Goal: Book appointment/travel/reservation

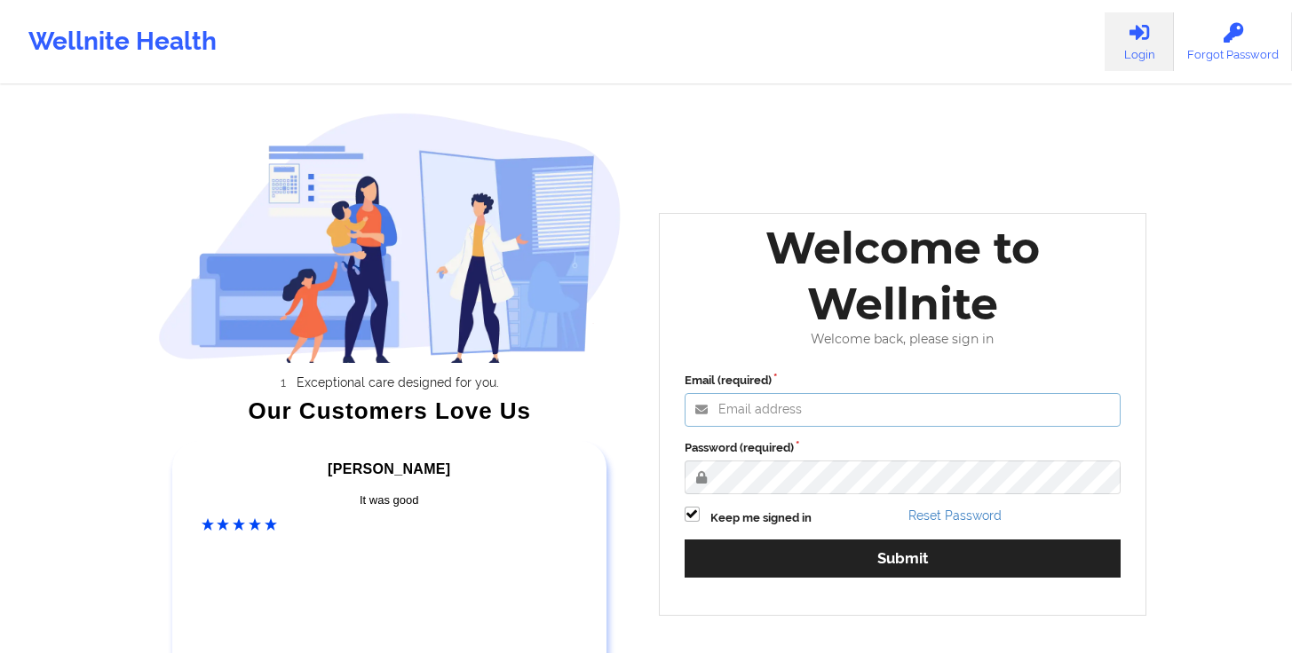
click at [813, 420] on input "Email (required)" at bounding box center [902, 410] width 437 height 34
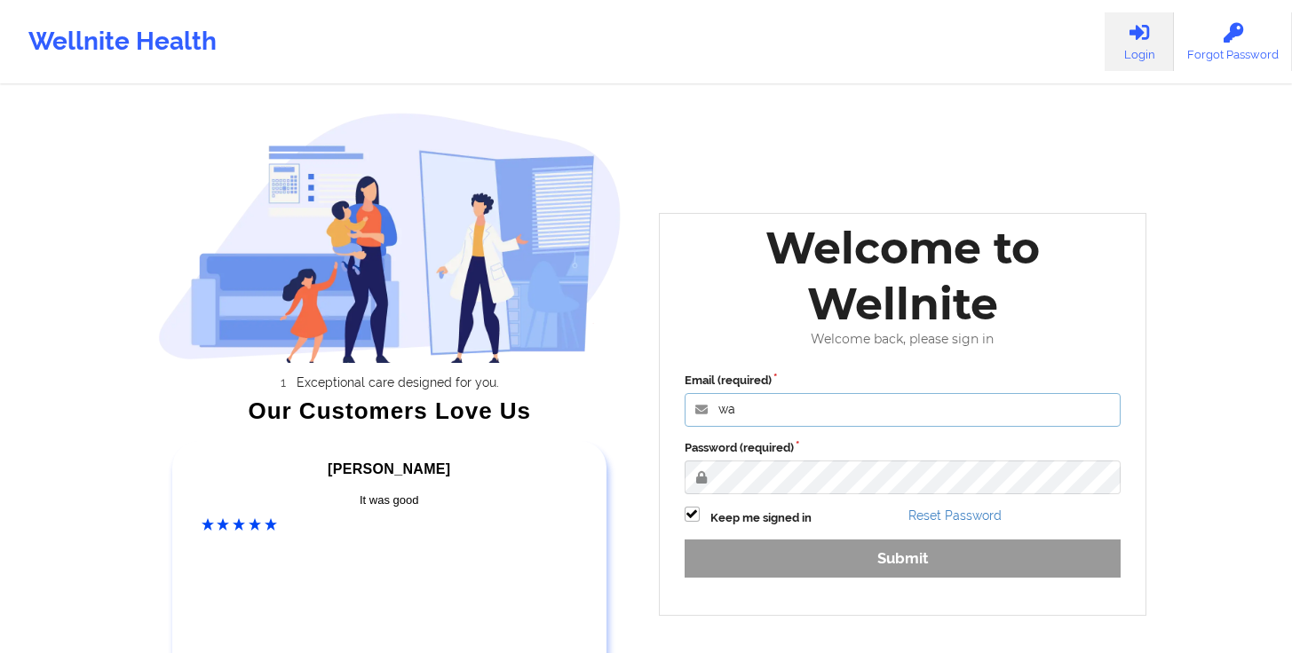
type input "[PERSON_NAME][EMAIL_ADDRESS][DOMAIN_NAME]"
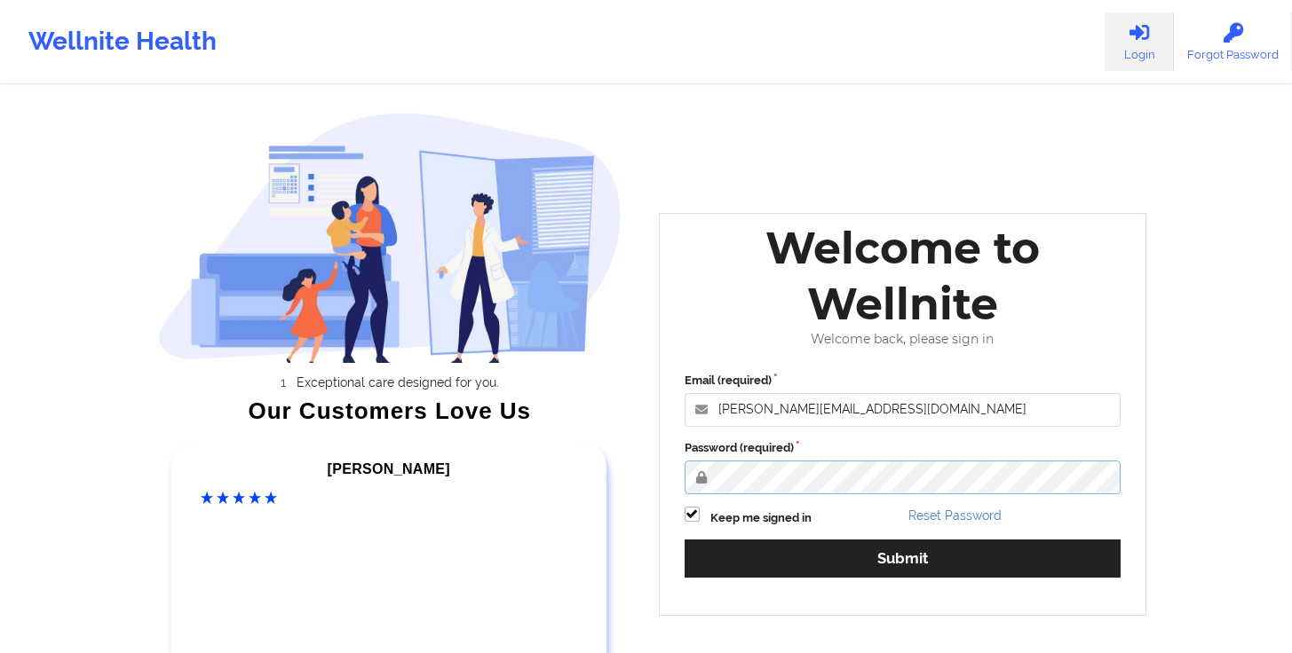
click at [684, 540] on button "Submit" at bounding box center [902, 559] width 437 height 38
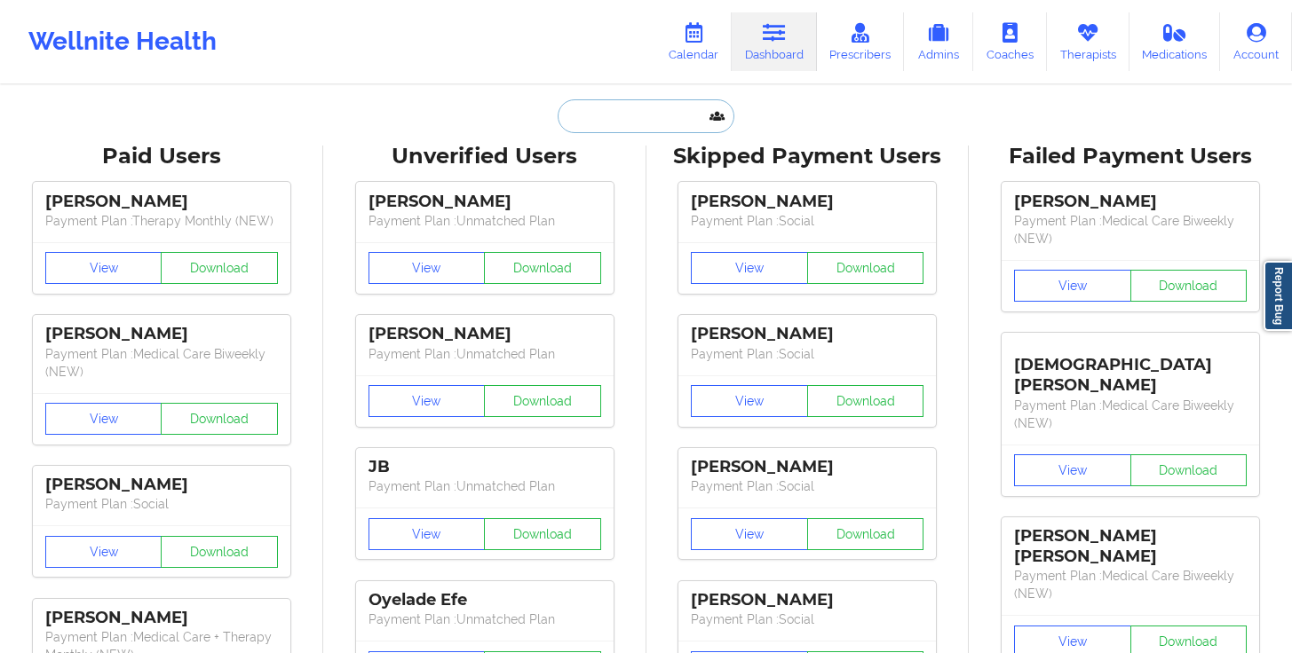
click at [654, 123] on input "text" at bounding box center [645, 116] width 176 height 34
paste input "Christine Schweiger"
type input "Christine Schweiger"
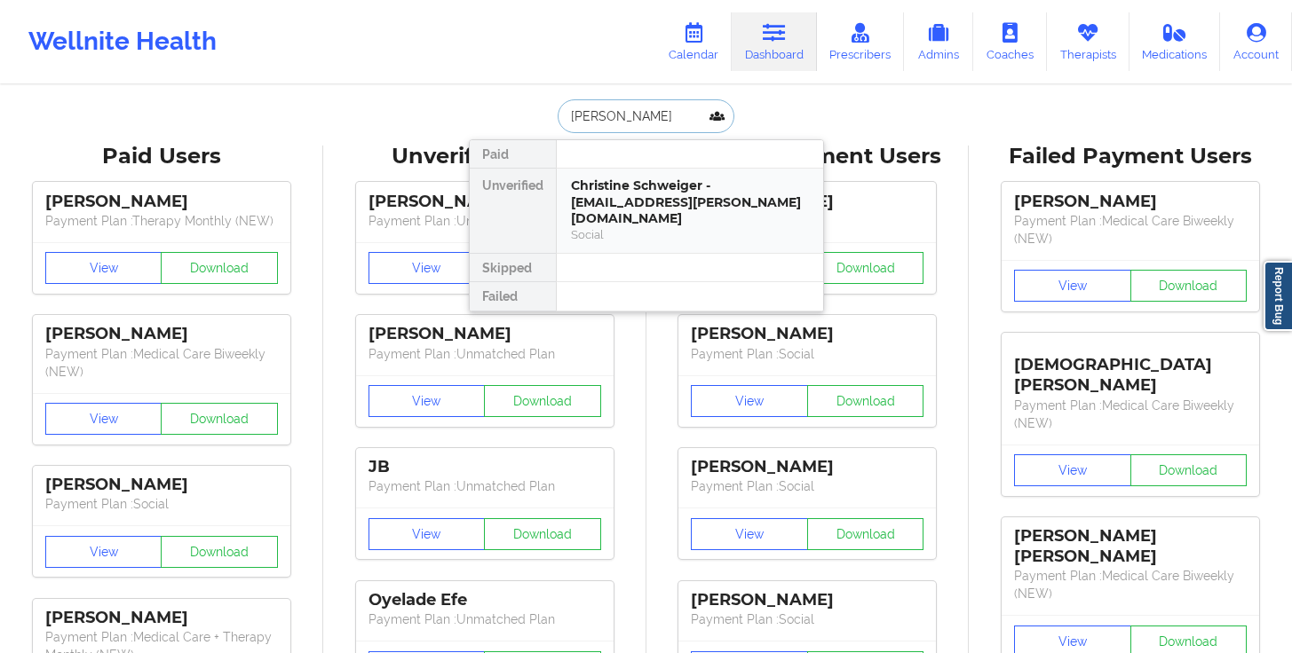
click at [644, 197] on div "Christine Schweiger - christy.schweiger@gmail.com" at bounding box center [690, 203] width 238 height 50
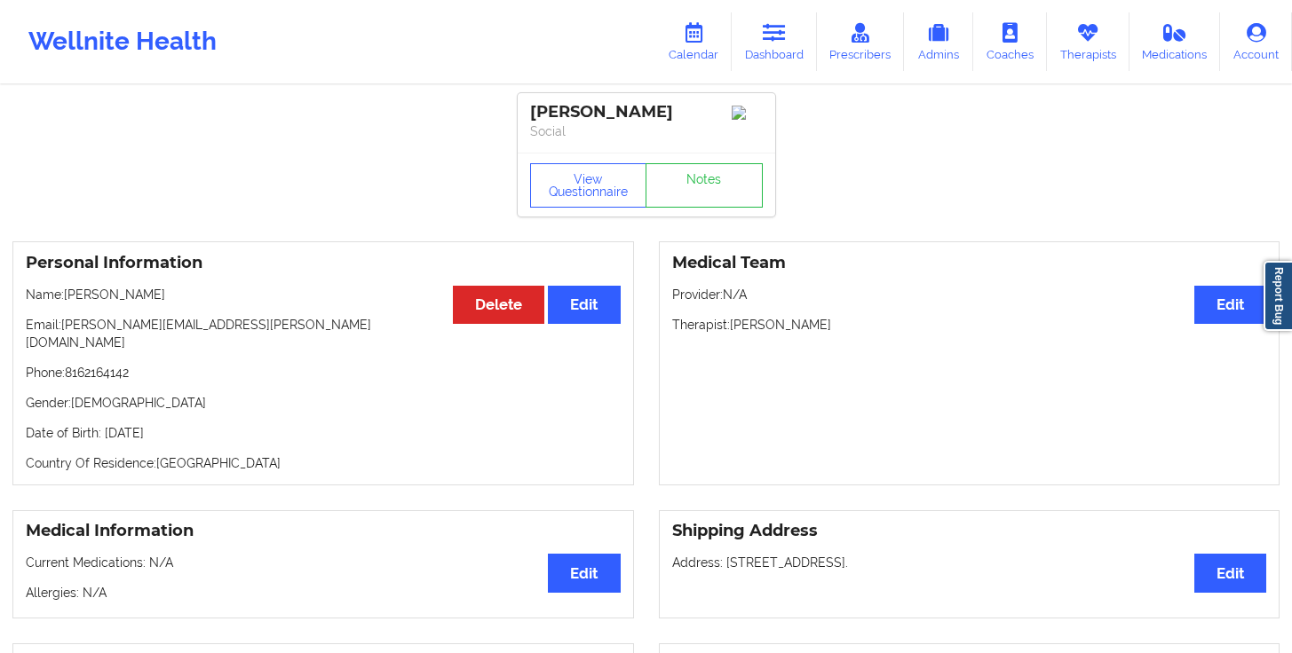
scroll to position [386, 0]
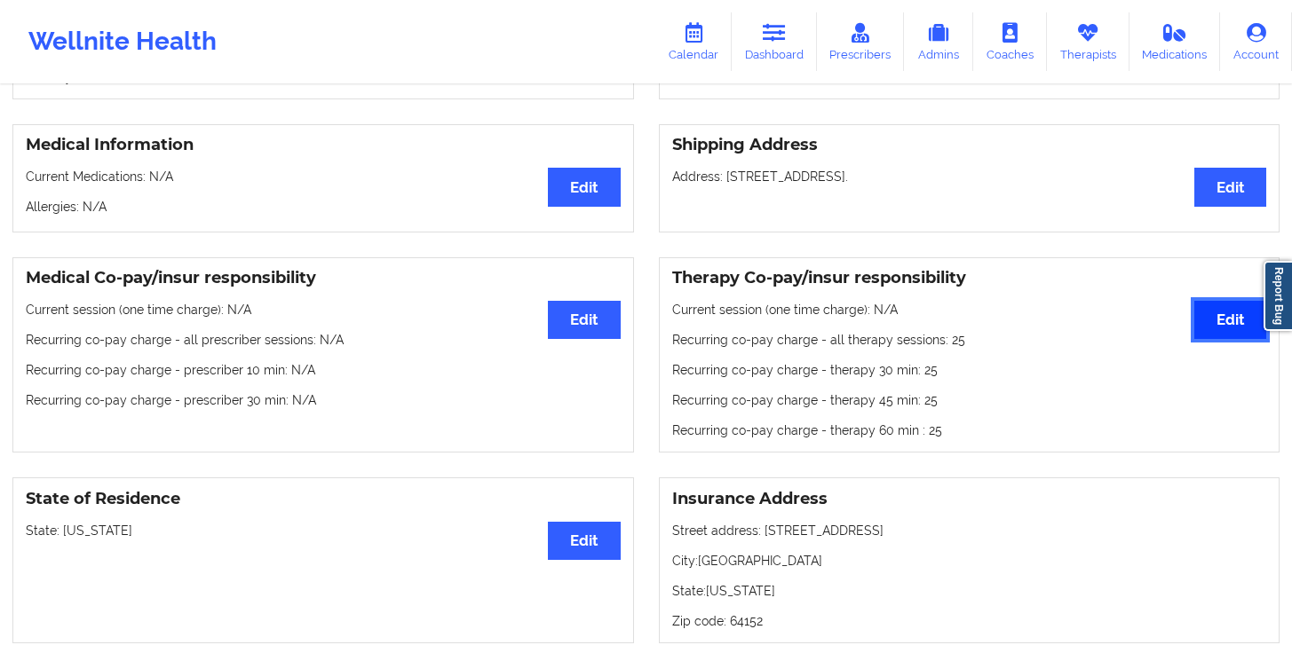
click at [1194, 303] on button "Edit" at bounding box center [1230, 320] width 72 height 38
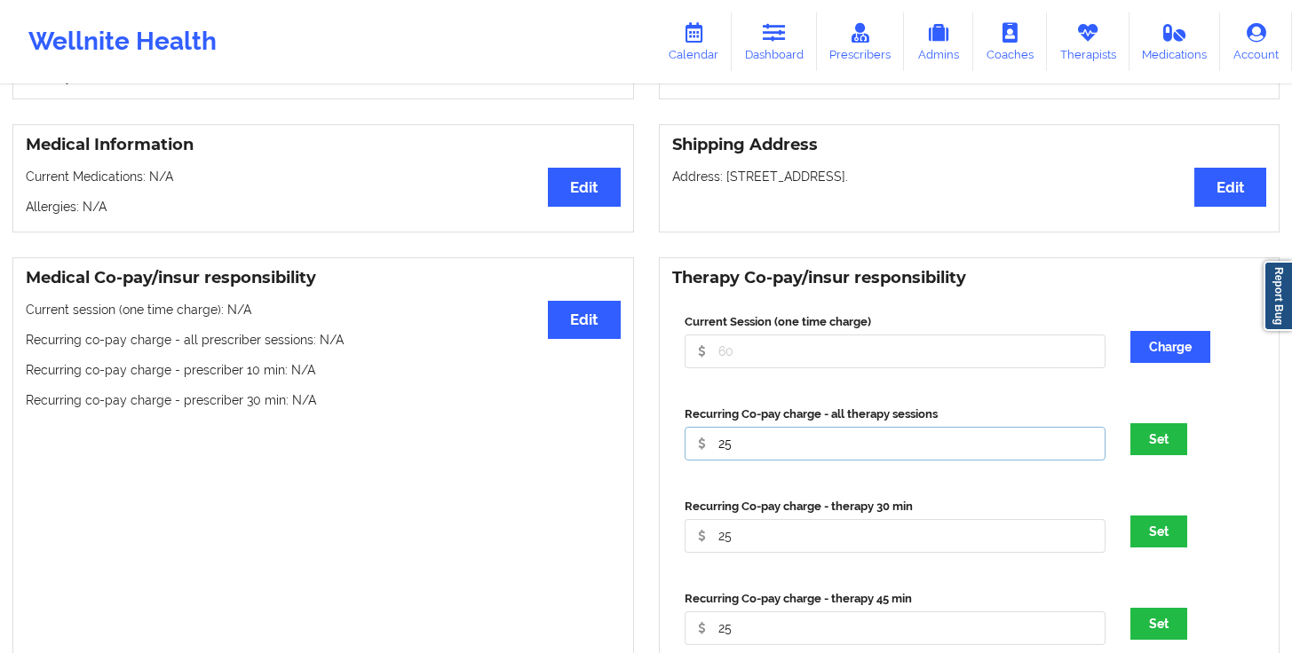
drag, startPoint x: 790, startPoint y: 430, endPoint x: 648, endPoint y: 429, distance: 142.0
click at [648, 429] on div "Therapy Co-pay/insur responsibility Current Session (one time charge) Charge Re…" at bounding box center [969, 532] width 646 height 551
type input "0"
drag, startPoint x: 755, startPoint y: 508, endPoint x: 712, endPoint y: 514, distance: 43.9
click at [706, 519] on input "25" at bounding box center [894, 536] width 421 height 34
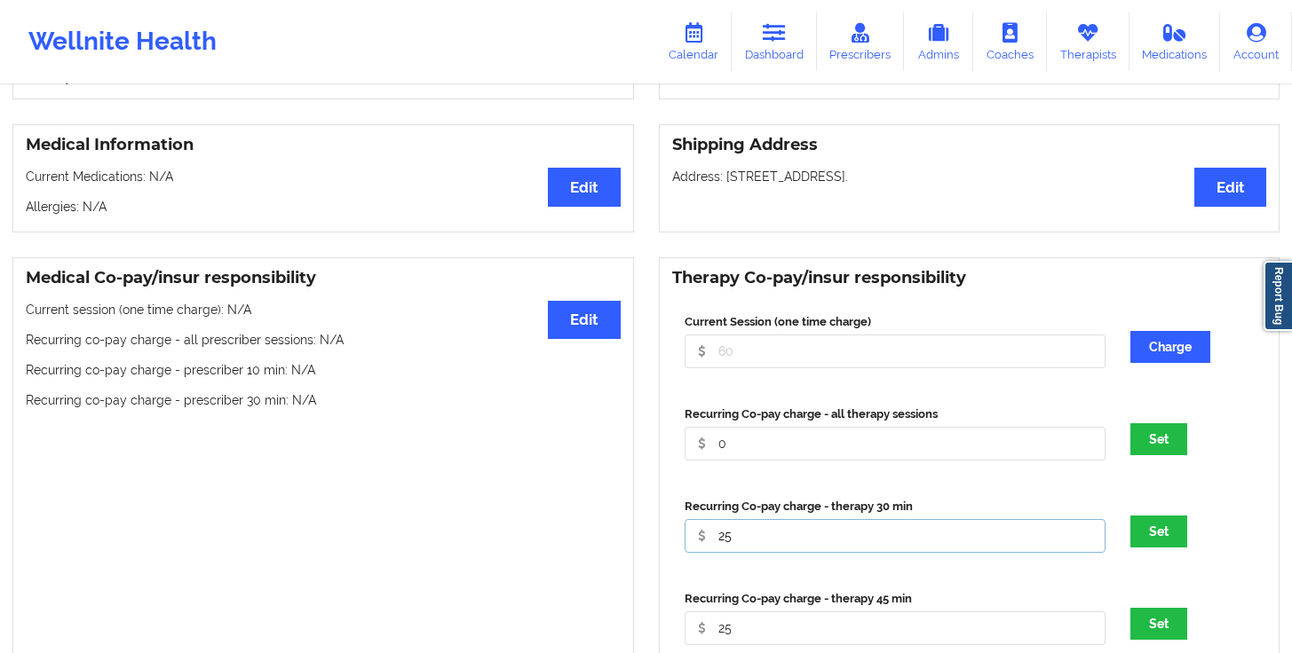
drag, startPoint x: 755, startPoint y: 520, endPoint x: 623, endPoint y: 520, distance: 131.4
click at [624, 520] on div "Medical Co-pay/insur responsibility Edit Current session (one time charge): N/A…" at bounding box center [646, 533] width 1292 height 576
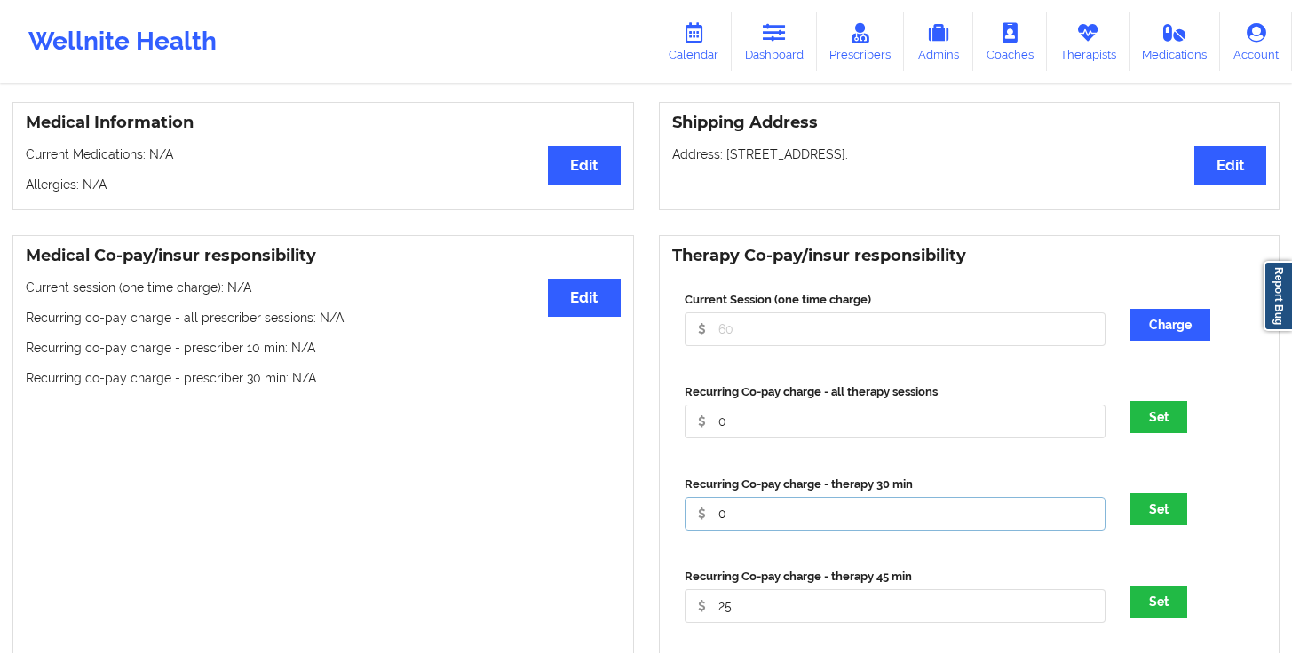
scroll to position [517, 0]
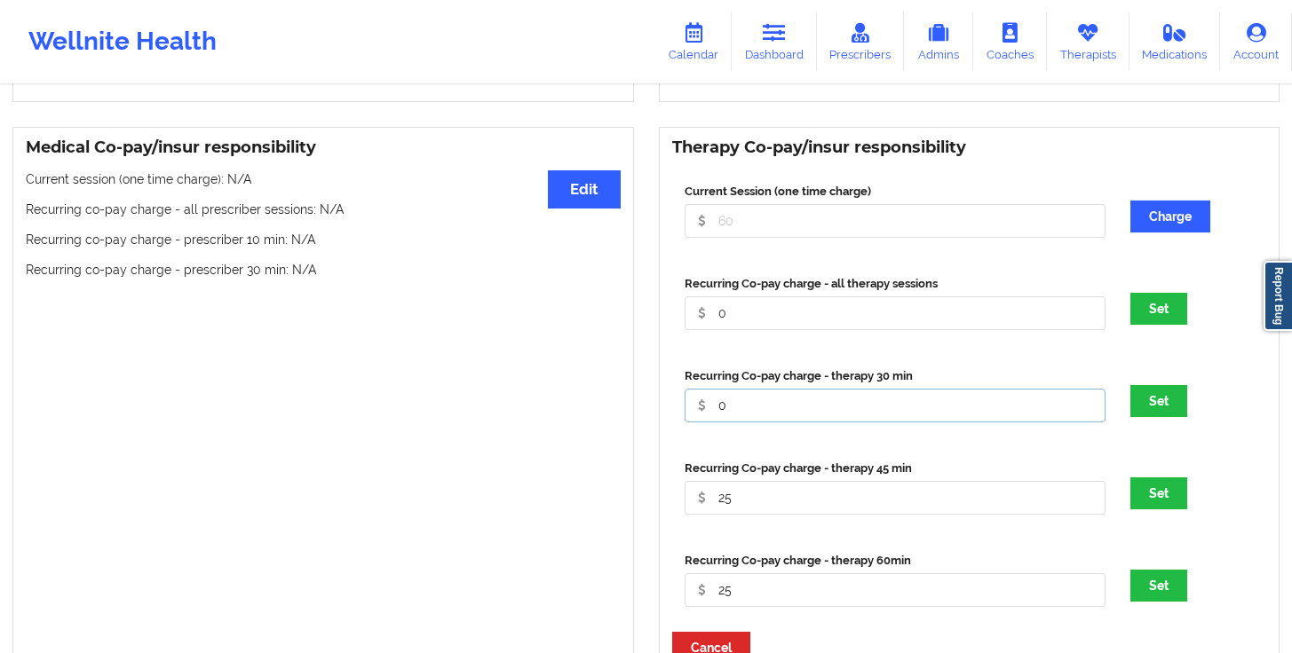
type input "0"
drag, startPoint x: 761, startPoint y: 486, endPoint x: 689, endPoint y: 487, distance: 71.9
click at [692, 487] on input "25" at bounding box center [894, 498] width 421 height 34
type input "0"
drag, startPoint x: 766, startPoint y: 566, endPoint x: 664, endPoint y: 570, distance: 102.2
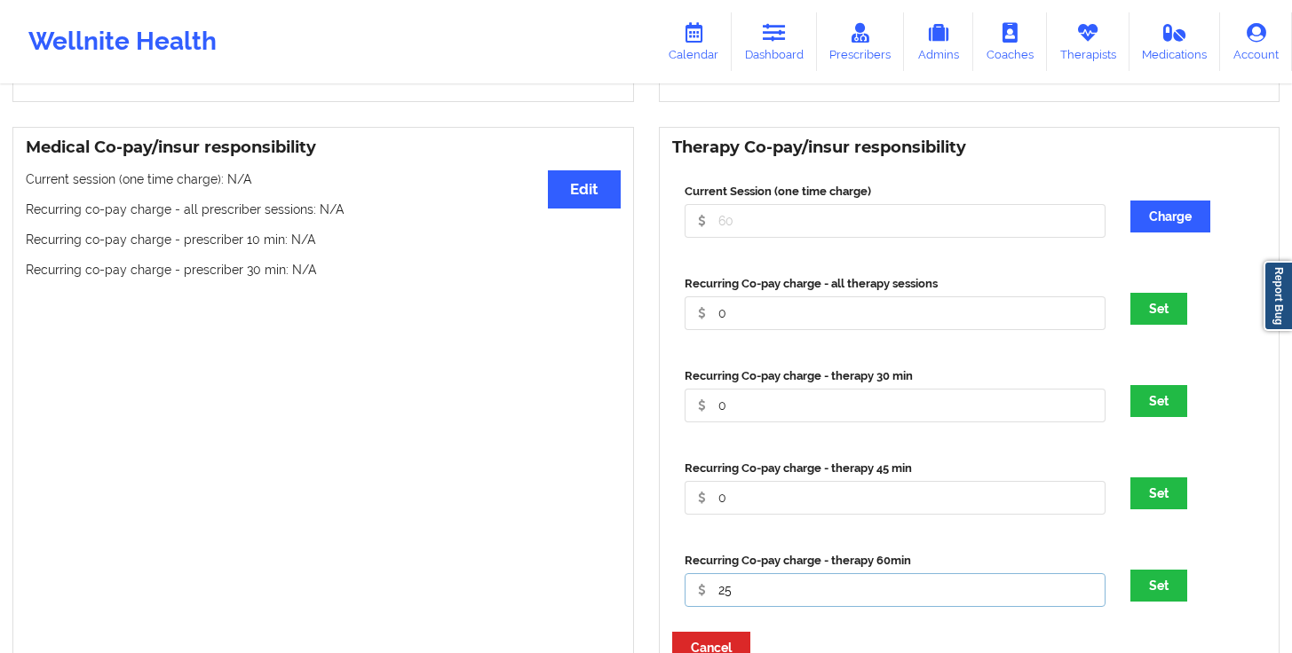
click at [664, 570] on div "Therapy Co-pay/insur responsibility Current Session (one time charge) Charge Re…" at bounding box center [969, 402] width 621 height 551
drag, startPoint x: 777, startPoint y: 580, endPoint x: 653, endPoint y: 586, distance: 123.6
click at [653, 586] on div "Therapy Co-pay/insur responsibility Current Session (one time charge) Charge Re…" at bounding box center [969, 402] width 646 height 551
drag, startPoint x: 751, startPoint y: 585, endPoint x: 714, endPoint y: 586, distance: 37.3
click at [714, 586] on input "0250" at bounding box center [894, 590] width 421 height 34
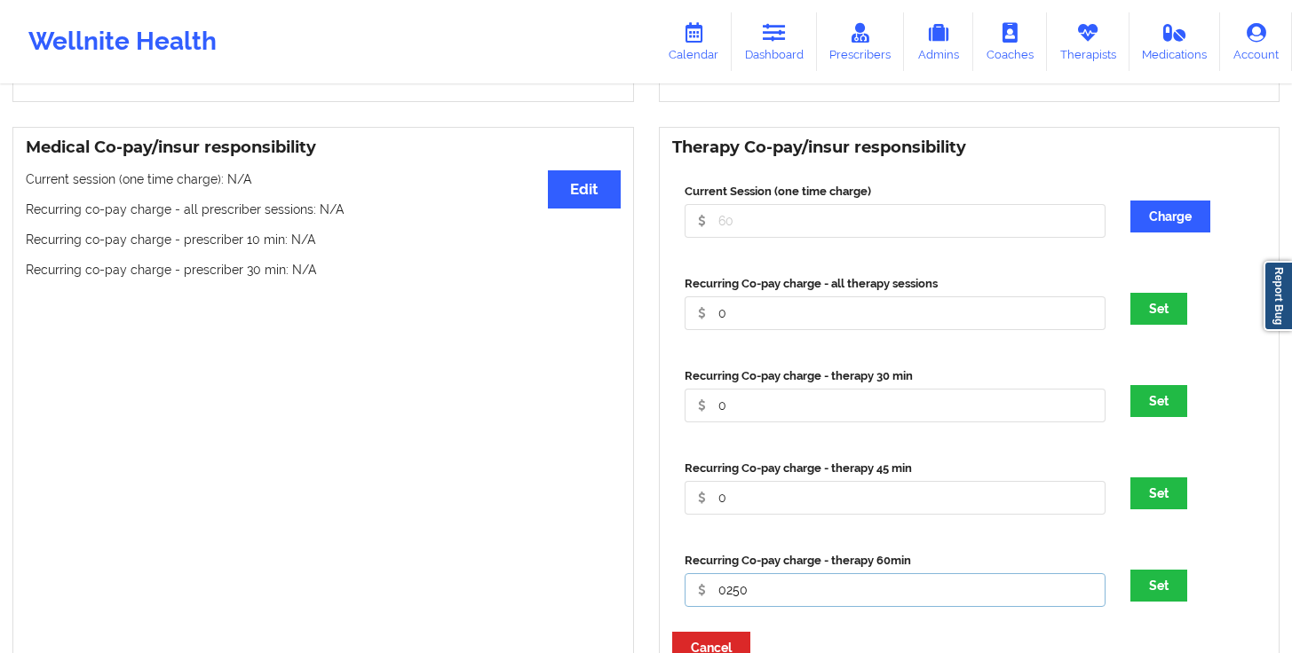
drag, startPoint x: 750, startPoint y: 578, endPoint x: 715, endPoint y: 576, distance: 35.6
click at [715, 576] on input "0250" at bounding box center [894, 590] width 421 height 34
type input "0"
click at [1140, 293] on button "Set" at bounding box center [1158, 309] width 57 height 32
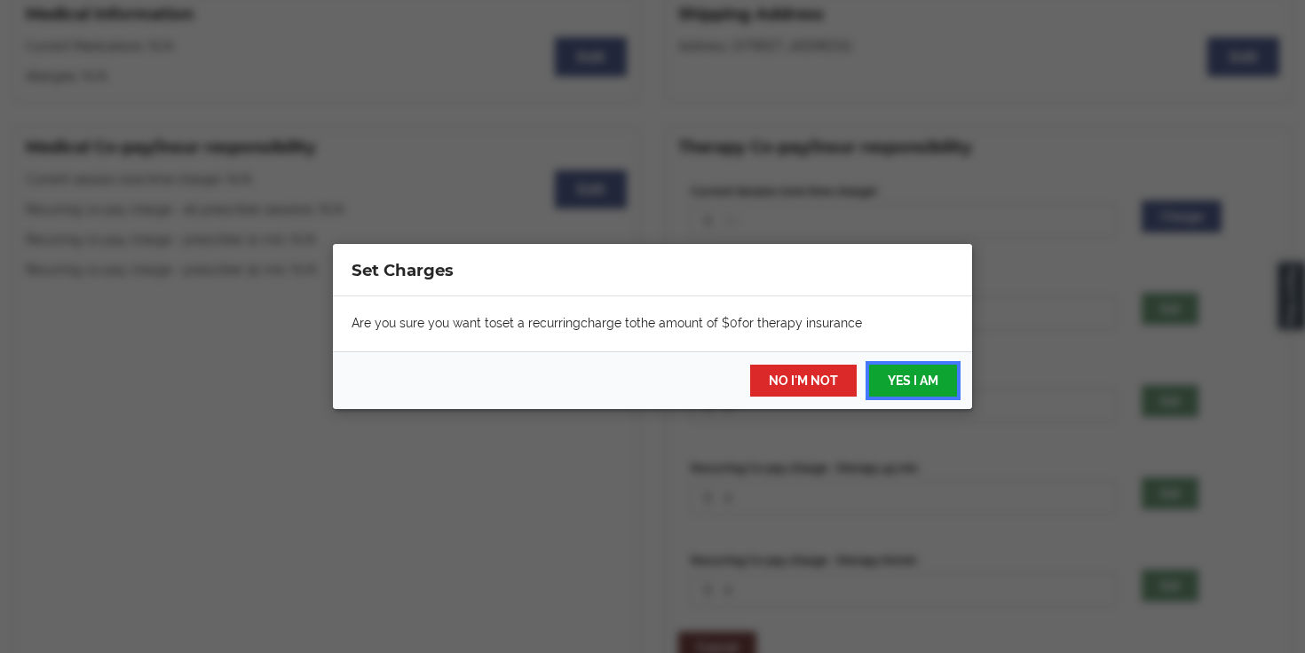
click at [904, 366] on button "YES I AM" at bounding box center [913, 381] width 88 height 32
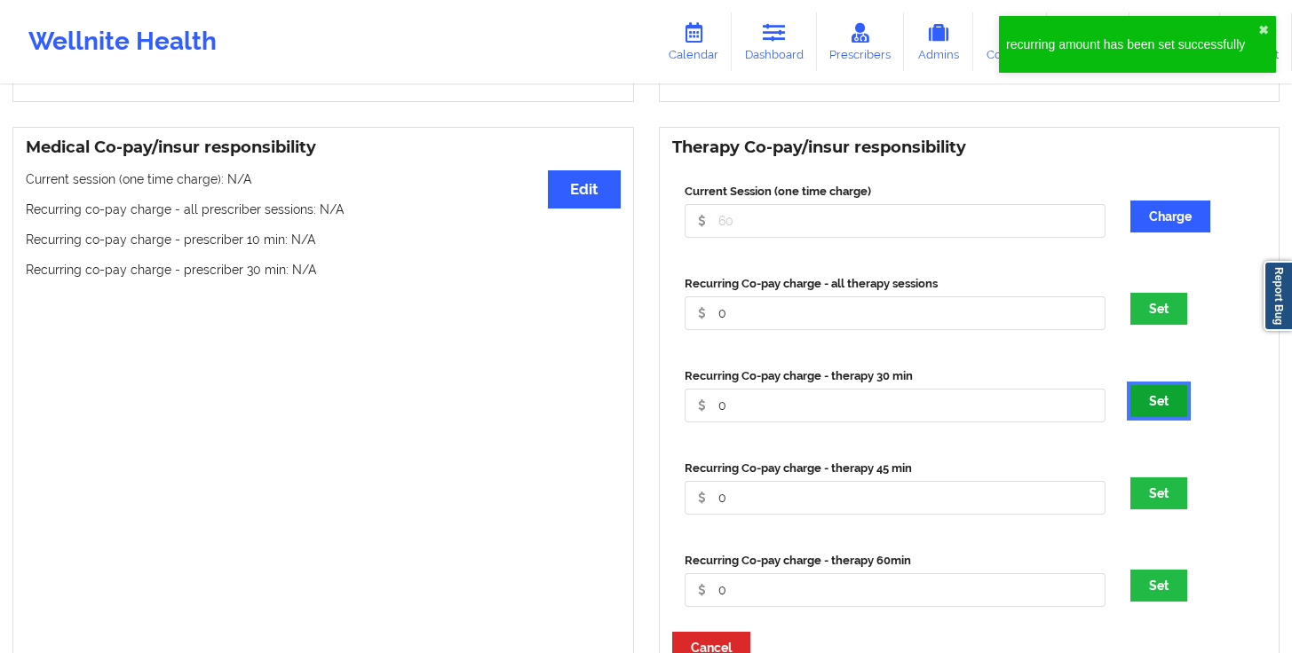
click at [1156, 385] on button "Set" at bounding box center [1158, 401] width 57 height 32
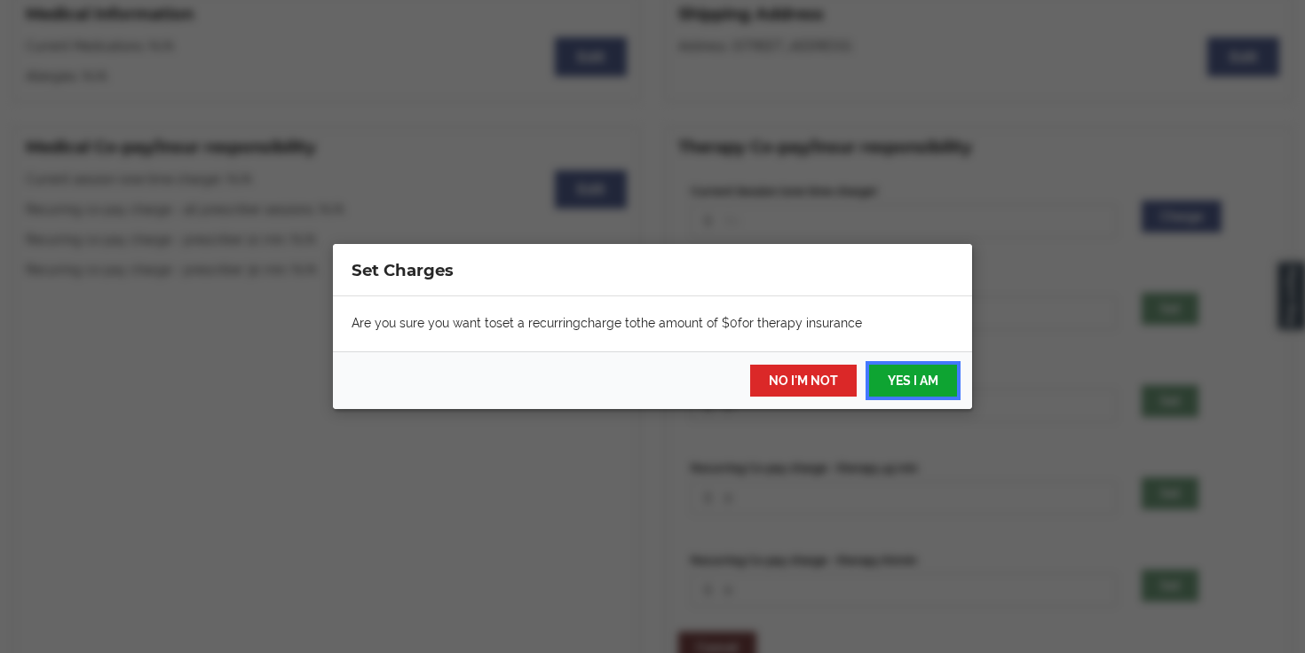
click at [936, 385] on button "YES I AM" at bounding box center [913, 381] width 88 height 32
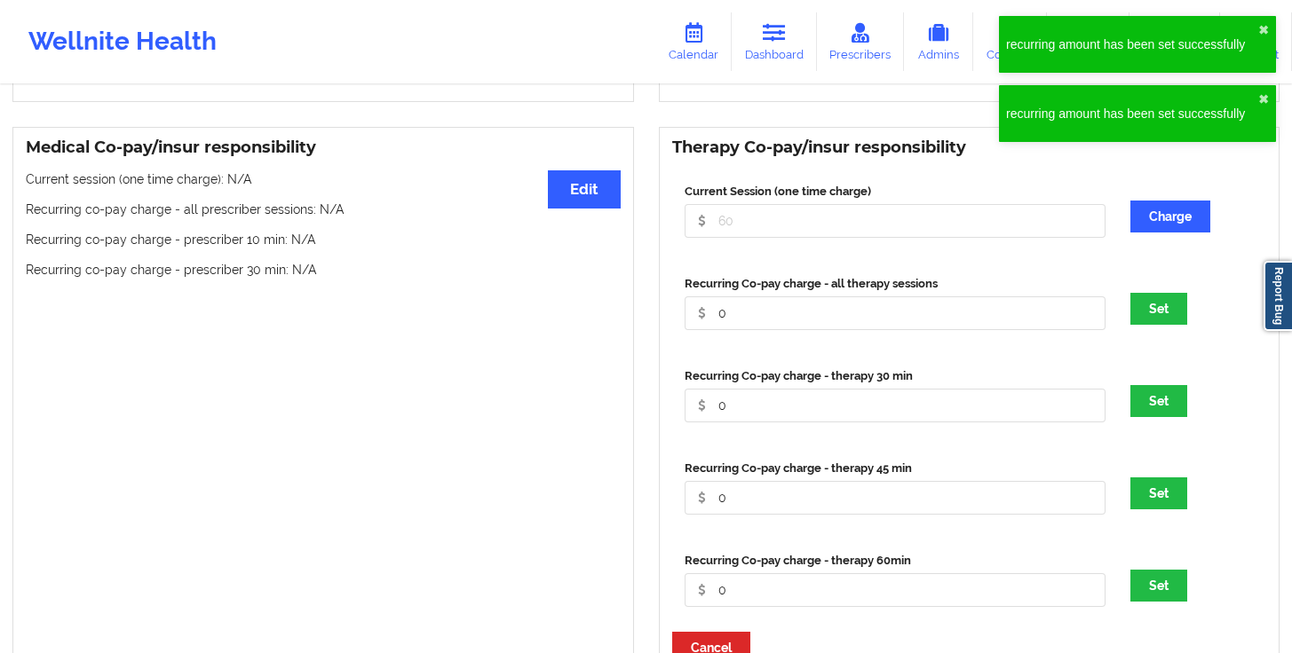
click at [1177, 498] on div "Recurring Co-pay charge - therapy 45 min 0 Set" at bounding box center [969, 493] width 595 height 92
click at [1167, 478] on button "Set" at bounding box center [1158, 494] width 57 height 32
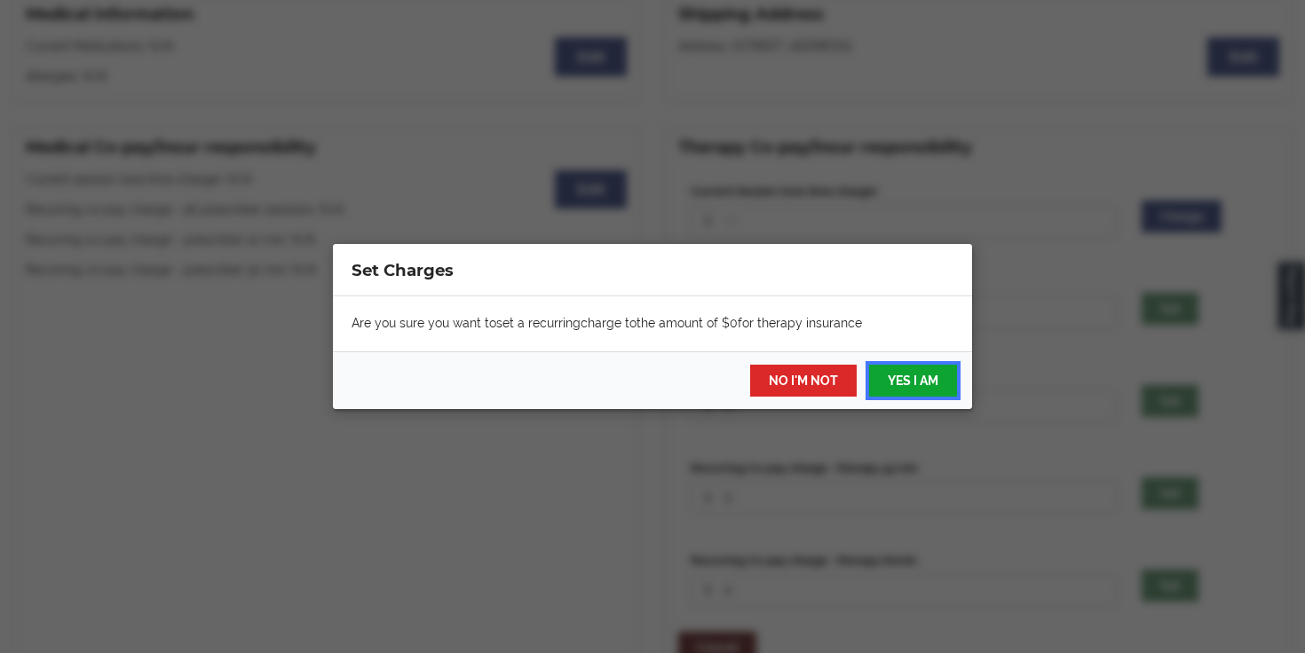
click at [903, 383] on button "YES I AM" at bounding box center [913, 381] width 88 height 32
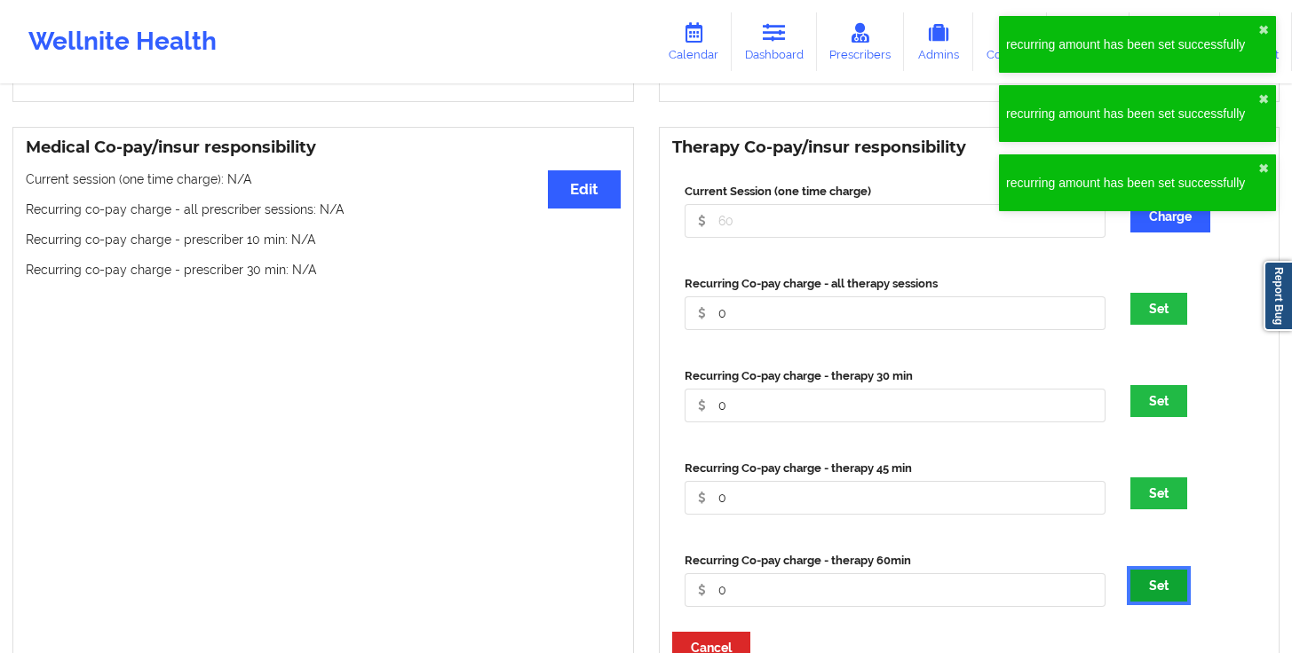
click at [1149, 570] on button "Set" at bounding box center [1158, 586] width 57 height 32
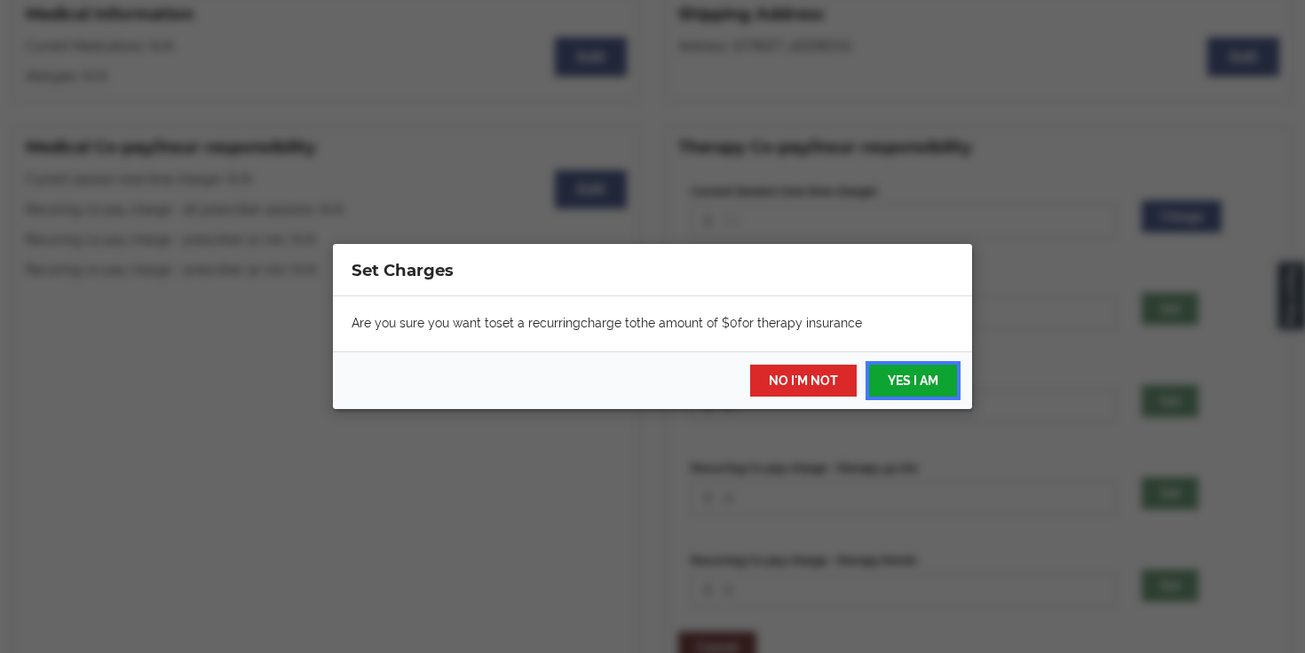
click at [884, 372] on button "YES I AM" at bounding box center [913, 381] width 88 height 32
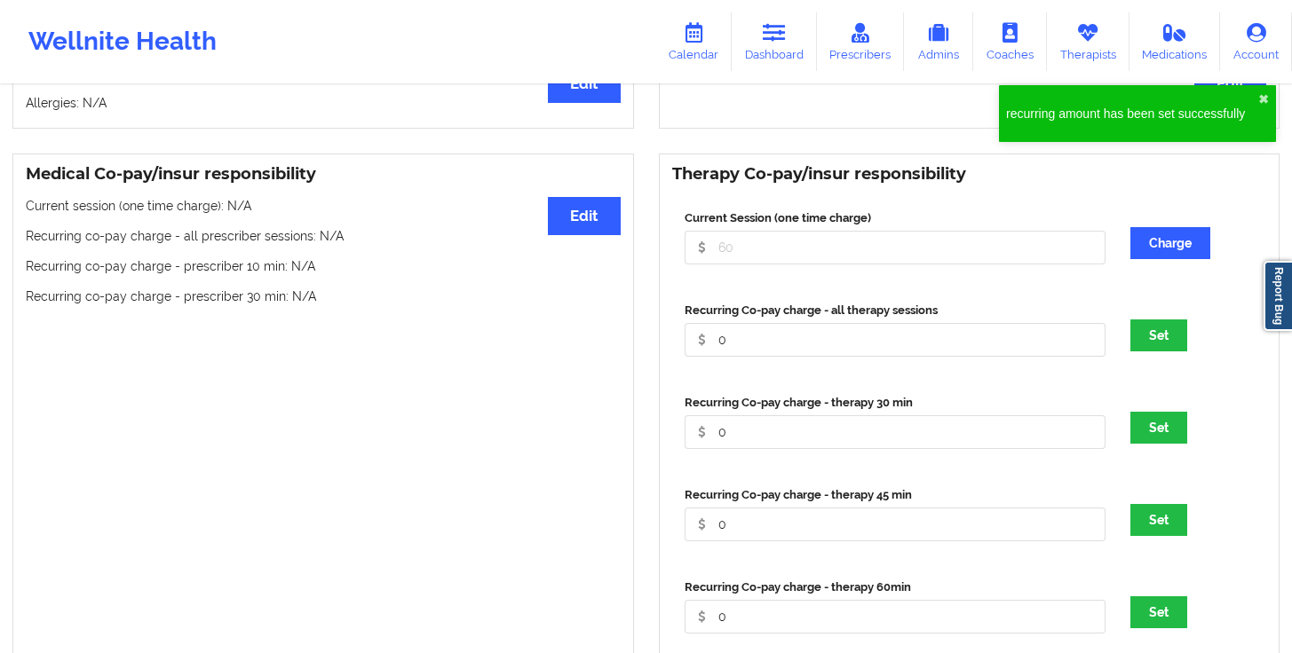
scroll to position [0, 0]
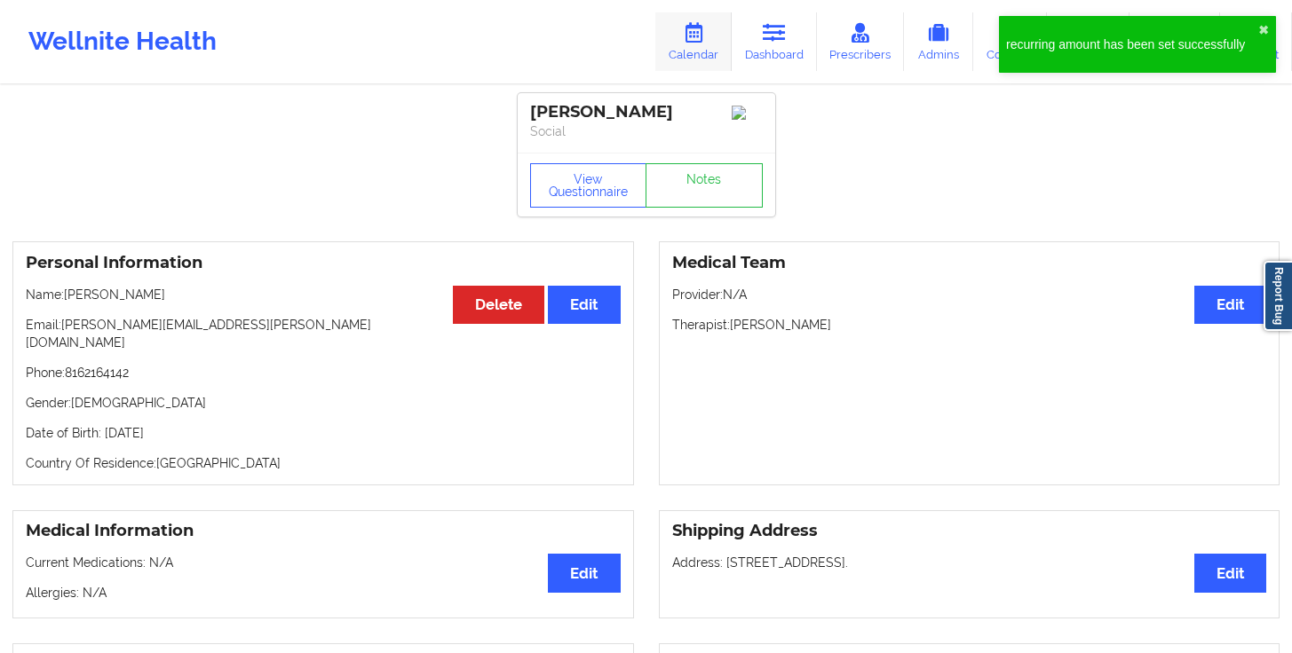
click at [724, 47] on link "Calendar" at bounding box center [693, 41] width 76 height 59
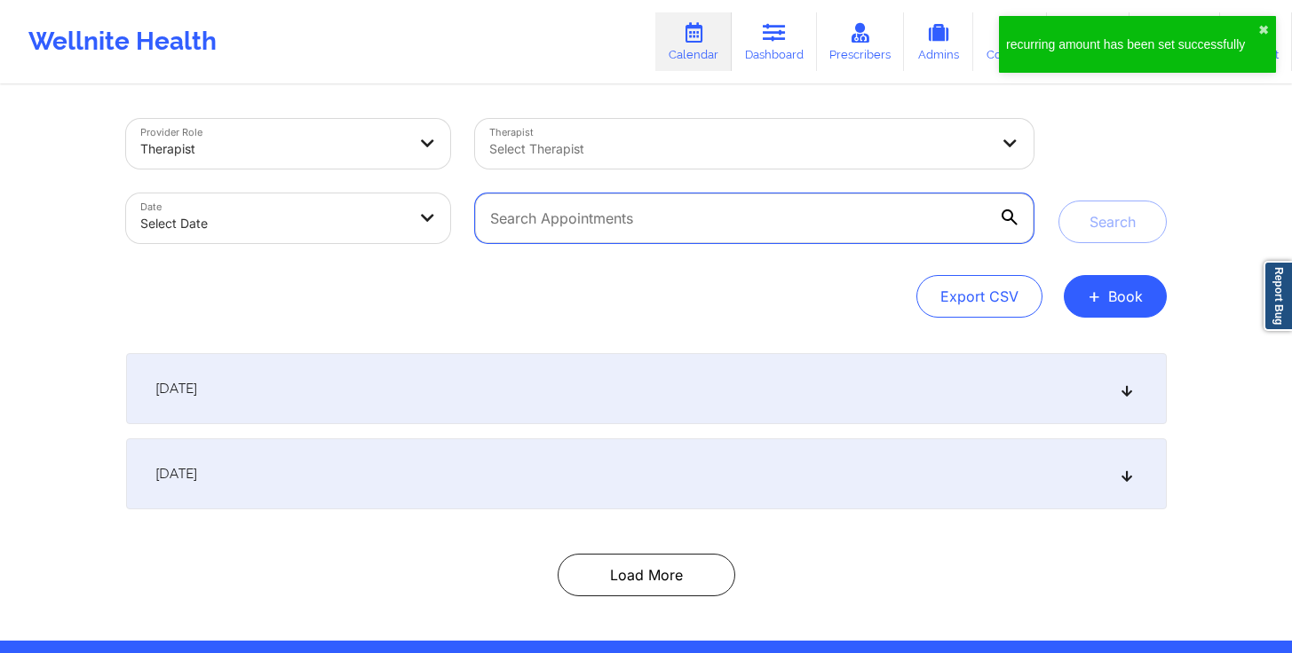
click at [625, 210] on input "text" at bounding box center [753, 219] width 557 height 50
paste input "terry_chun2002@yahoo.com"
type input "terry_chun2002@yahoo.com"
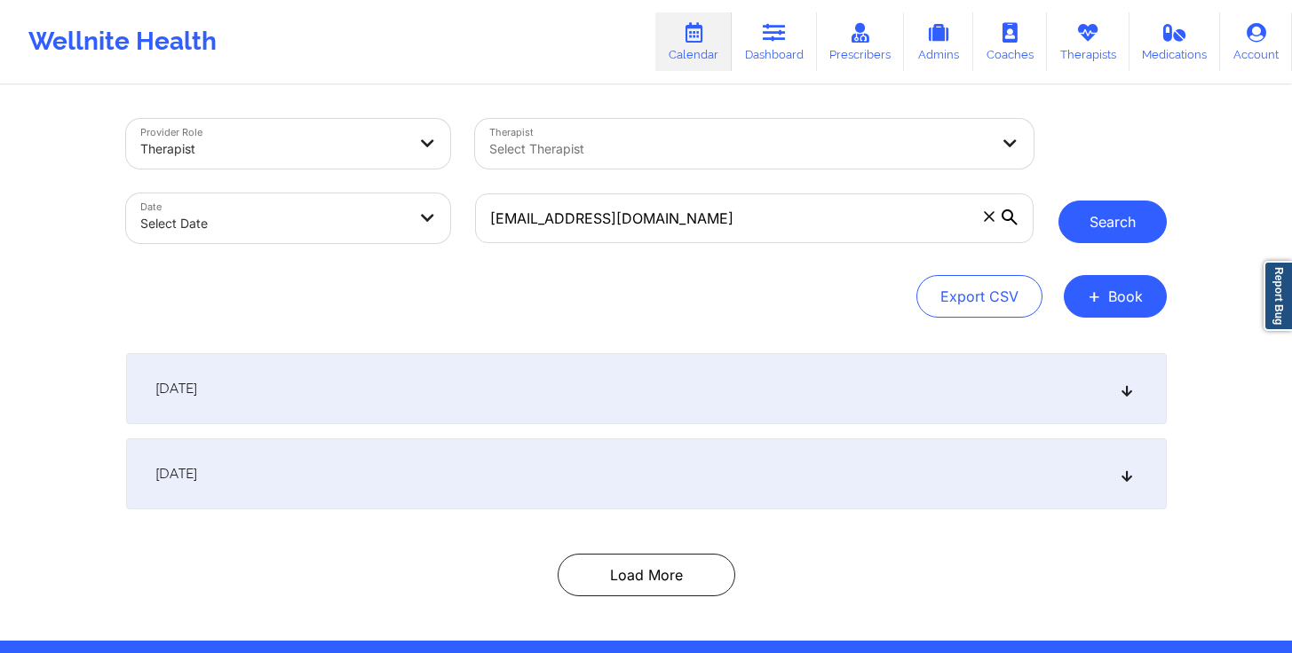
click at [1103, 217] on button "Search" at bounding box center [1112, 222] width 108 height 43
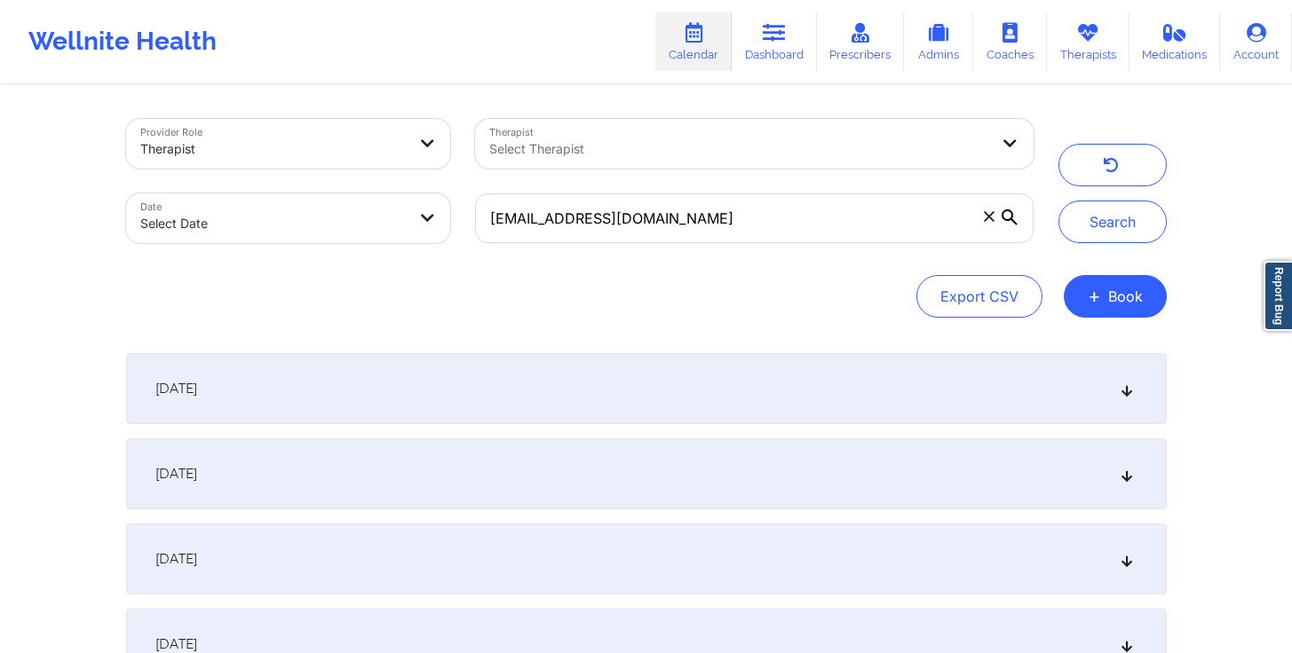
click at [445, 387] on div "[DATE]" at bounding box center [646, 388] width 1040 height 71
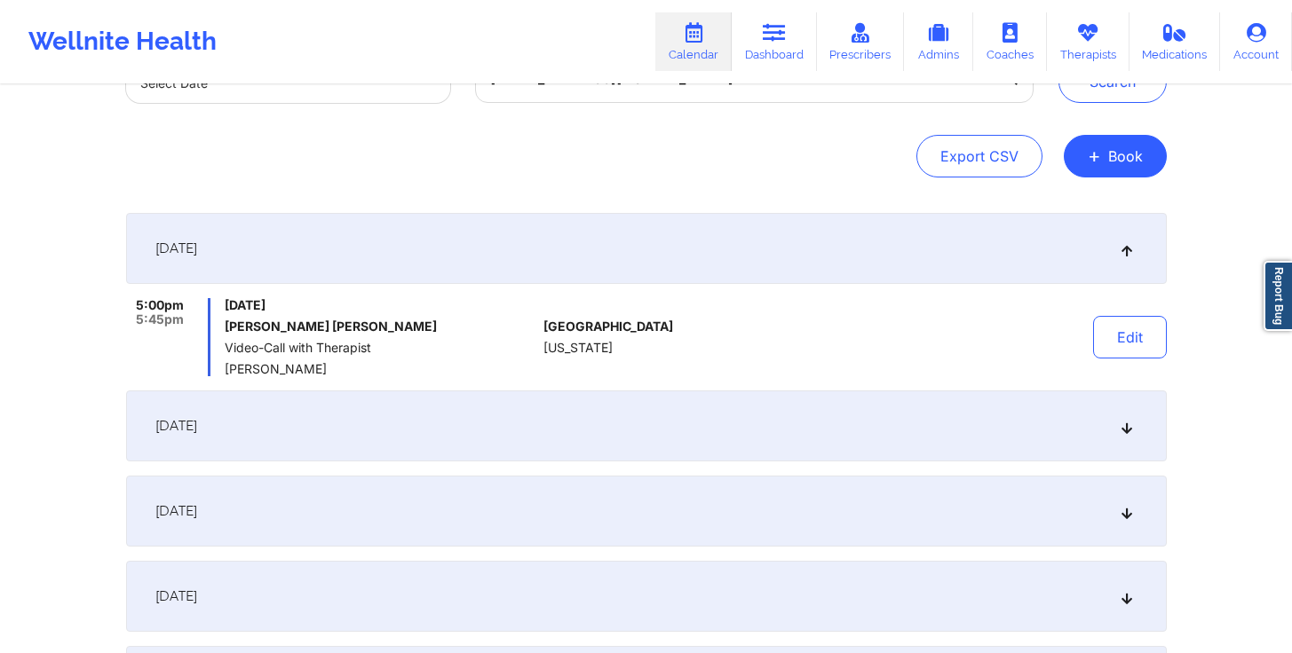
scroll to position [177, 0]
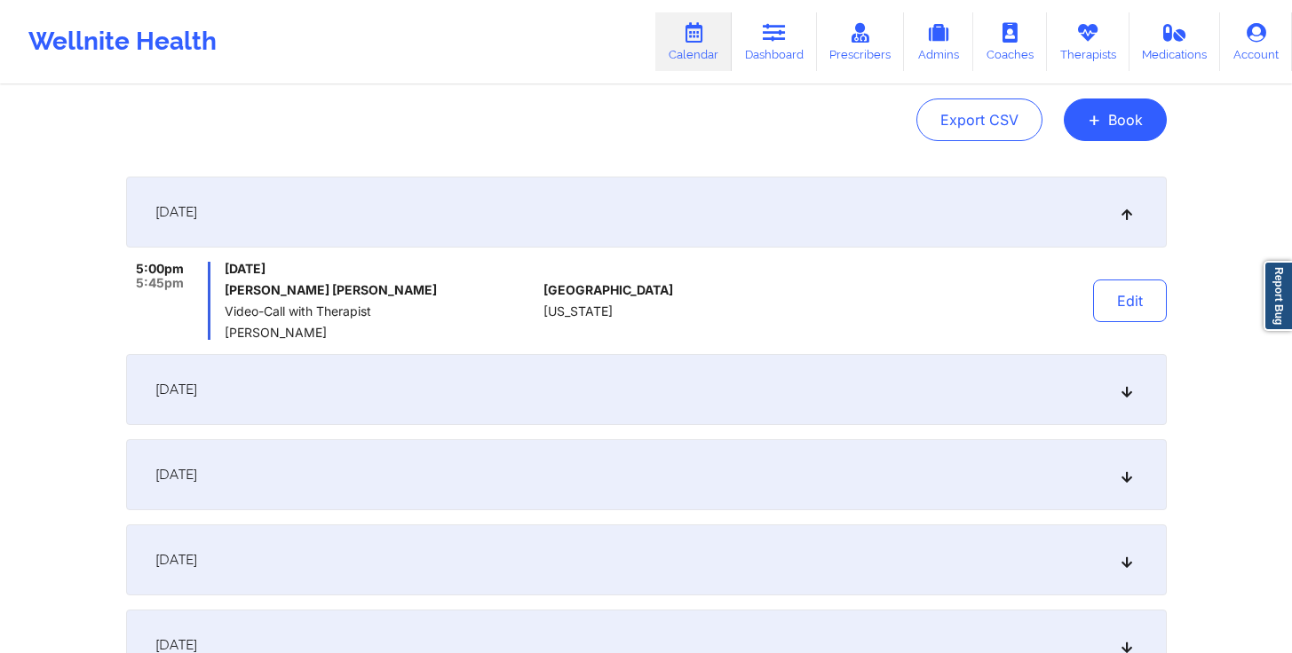
click at [598, 397] on div "September 20, 2025" at bounding box center [646, 389] width 1040 height 71
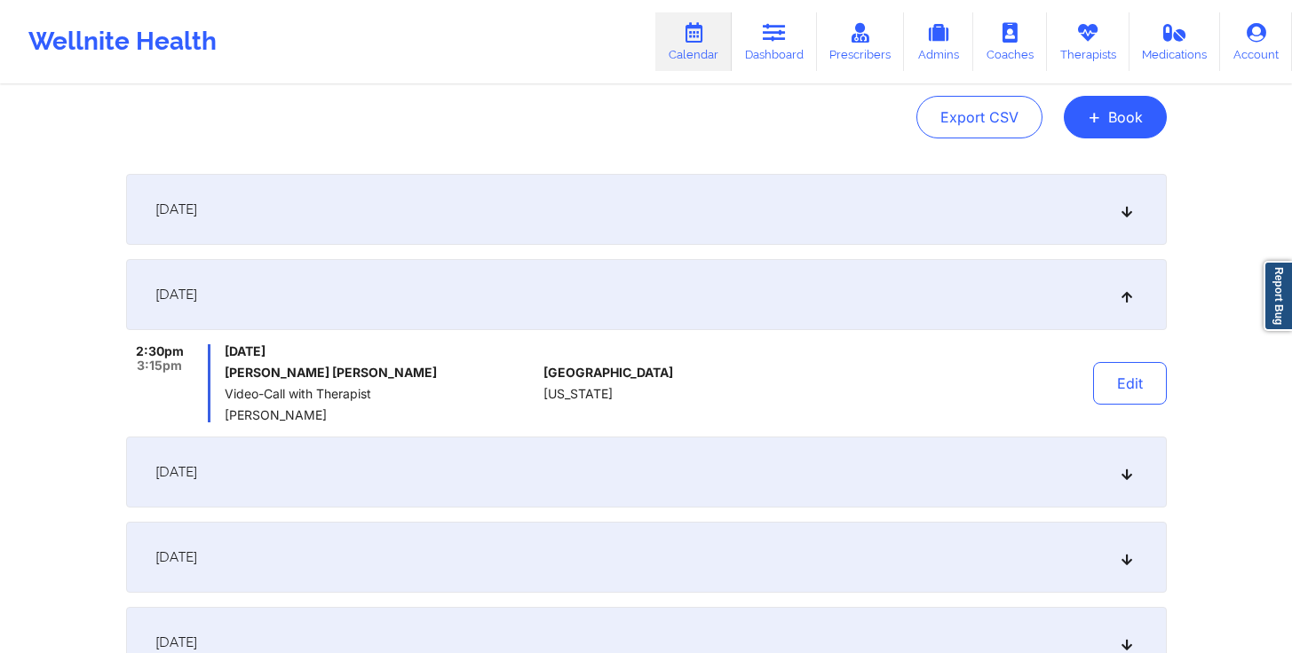
scroll to position [180, 0]
click at [502, 216] on div "[DATE]" at bounding box center [646, 208] width 1040 height 71
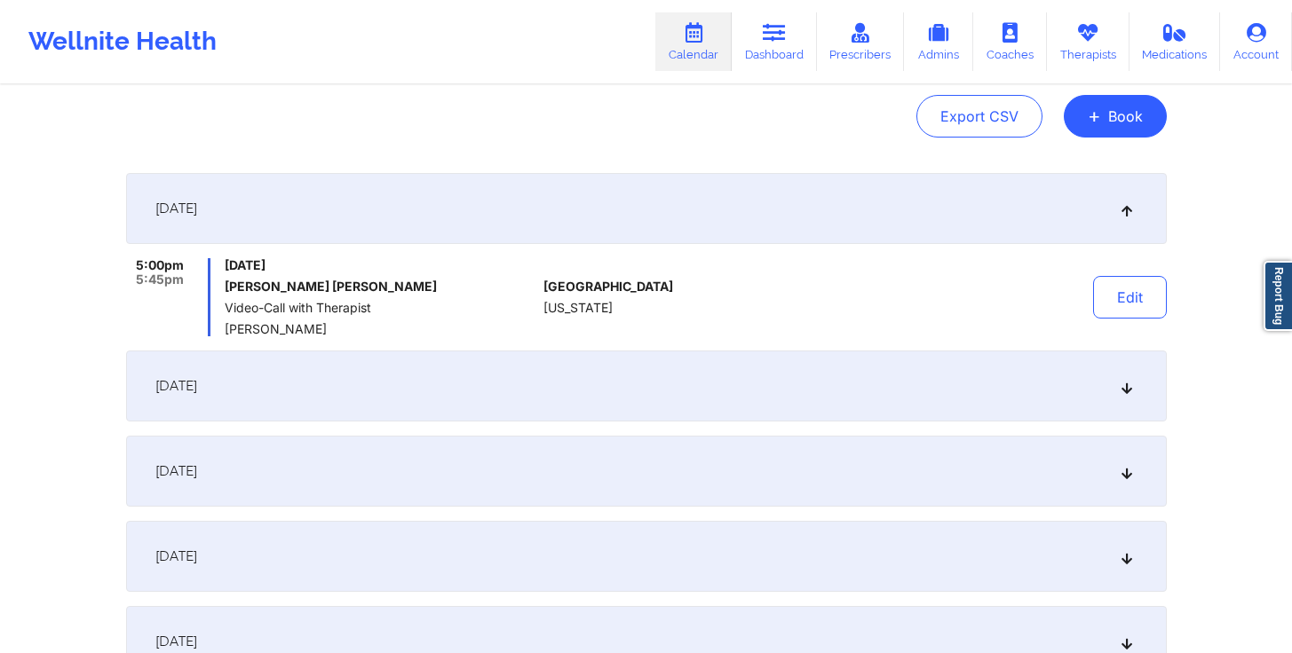
click at [526, 394] on div "September 20, 2025" at bounding box center [646, 386] width 1040 height 71
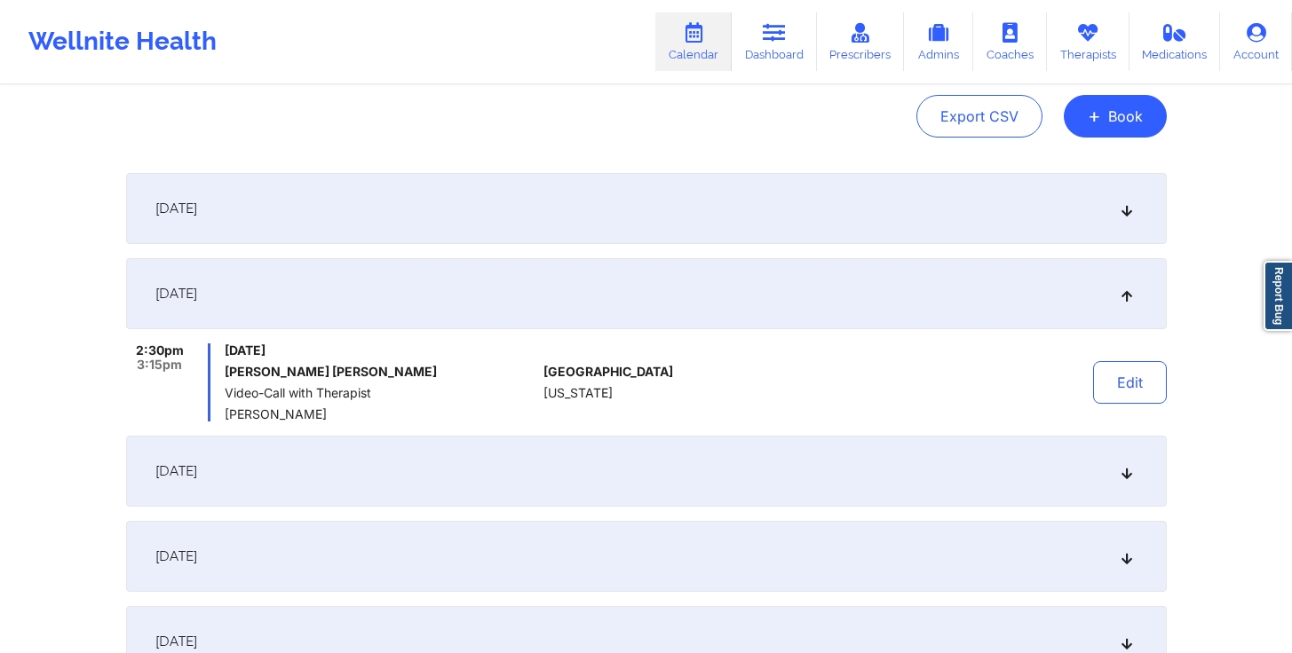
click at [497, 471] on div "September 23, 2025" at bounding box center [646, 471] width 1040 height 71
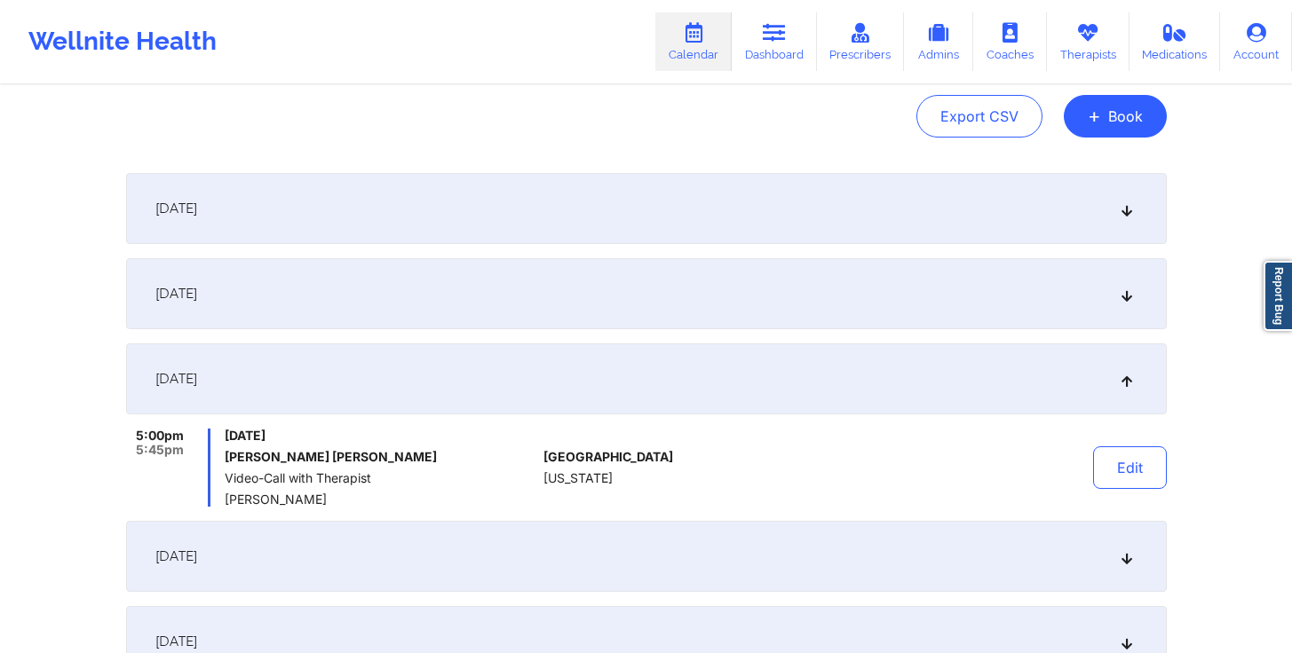
click at [485, 535] on div "September 24, 2025" at bounding box center [646, 556] width 1040 height 71
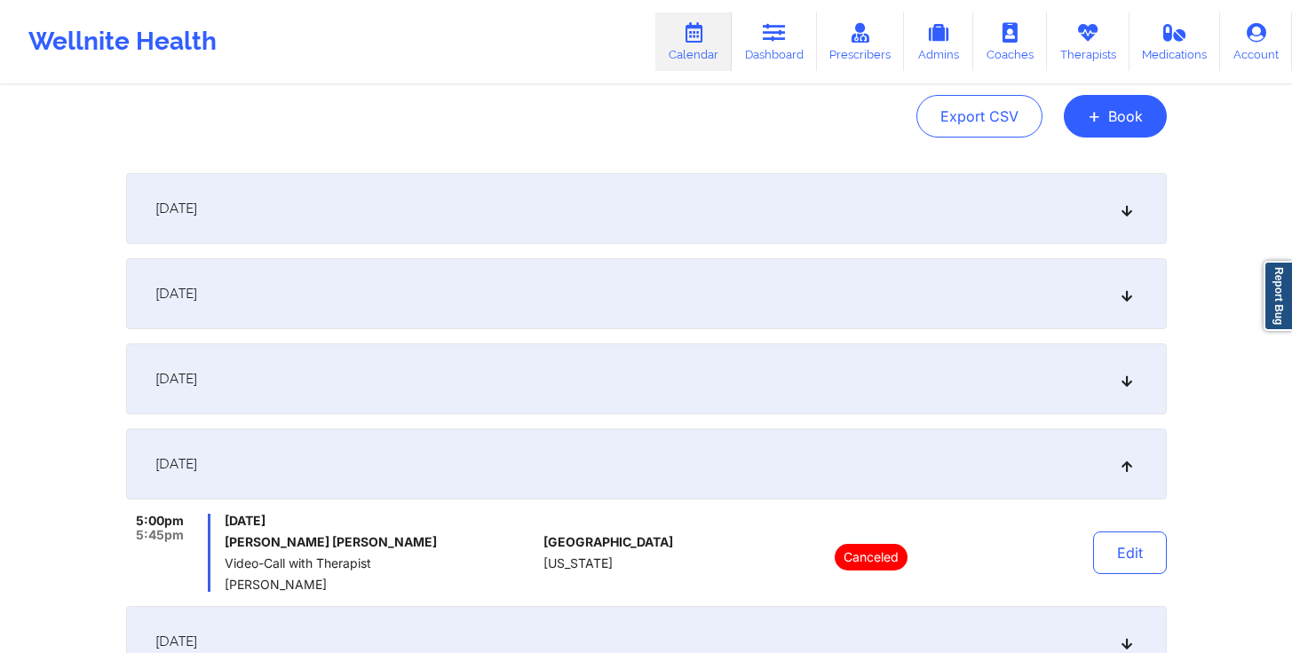
click at [494, 392] on div "September 23, 2025" at bounding box center [646, 379] width 1040 height 71
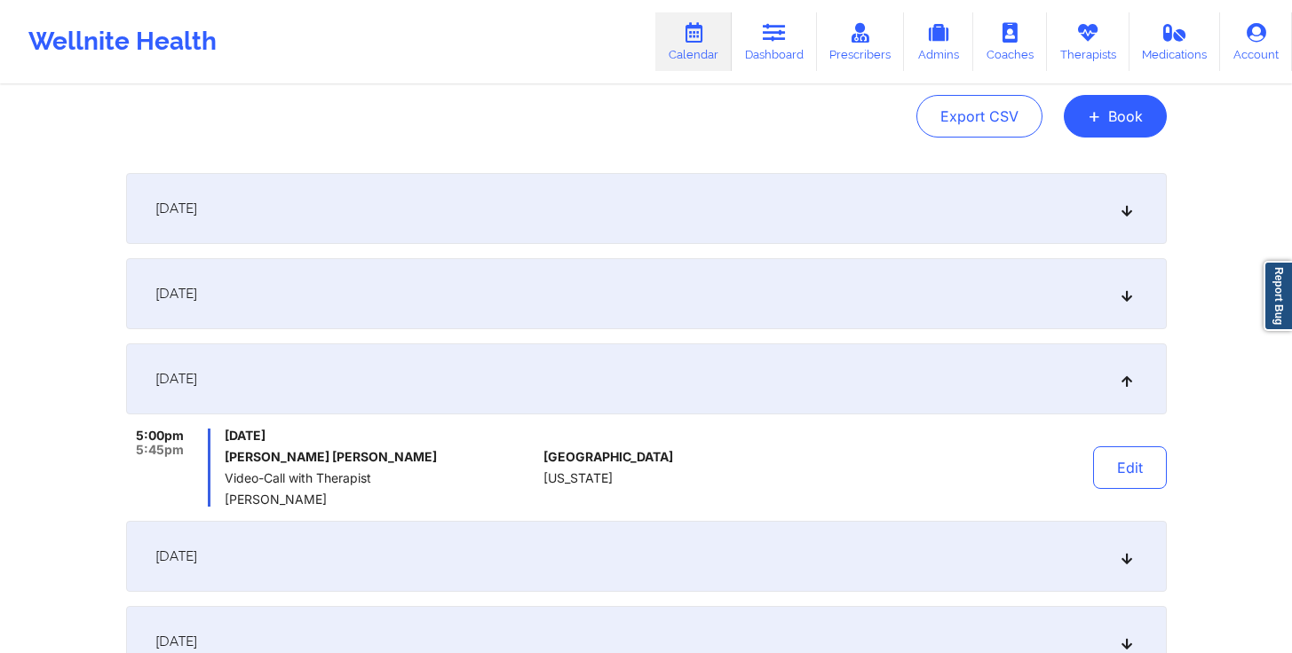
click at [524, 305] on div "September 20, 2025" at bounding box center [646, 293] width 1040 height 71
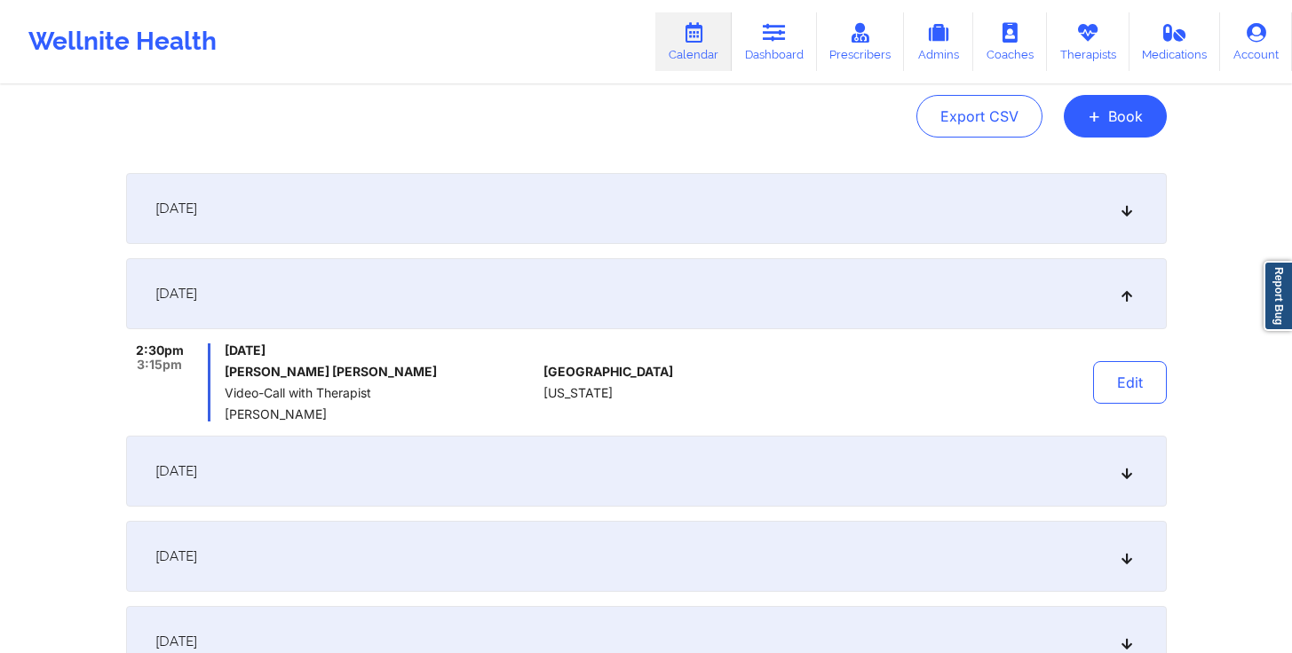
click at [540, 238] on div "[DATE]" at bounding box center [646, 208] width 1040 height 71
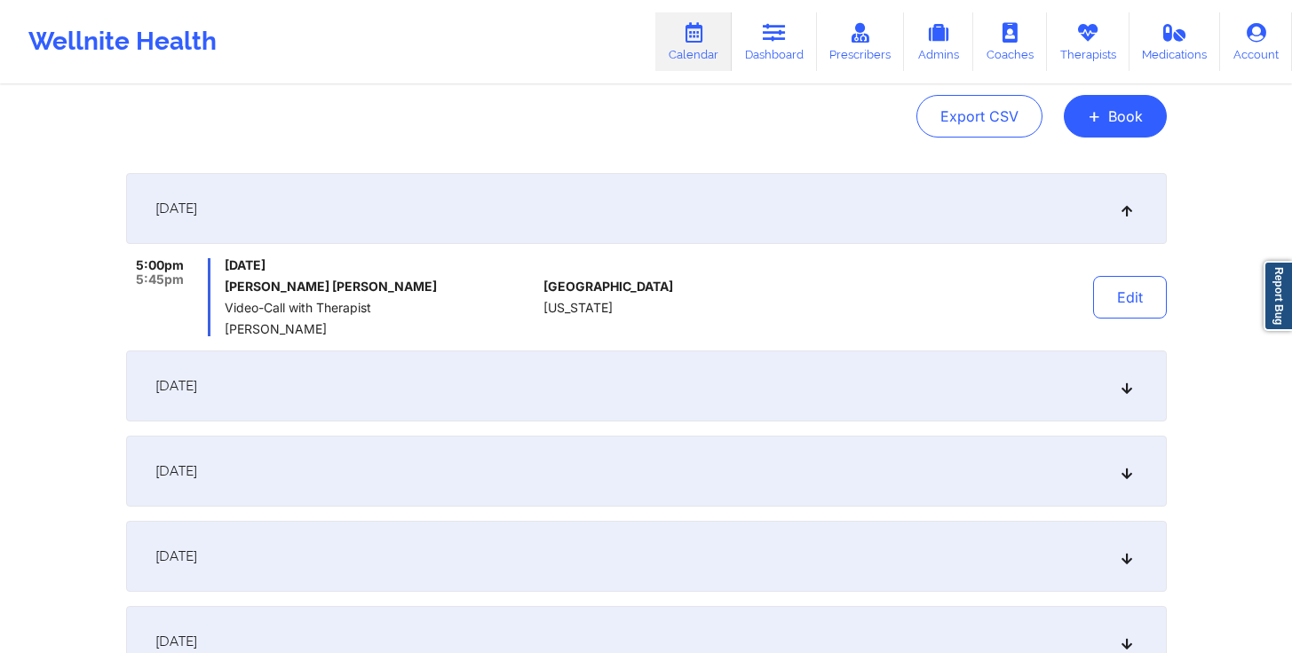
click at [495, 371] on div "September 20, 2025" at bounding box center [646, 386] width 1040 height 71
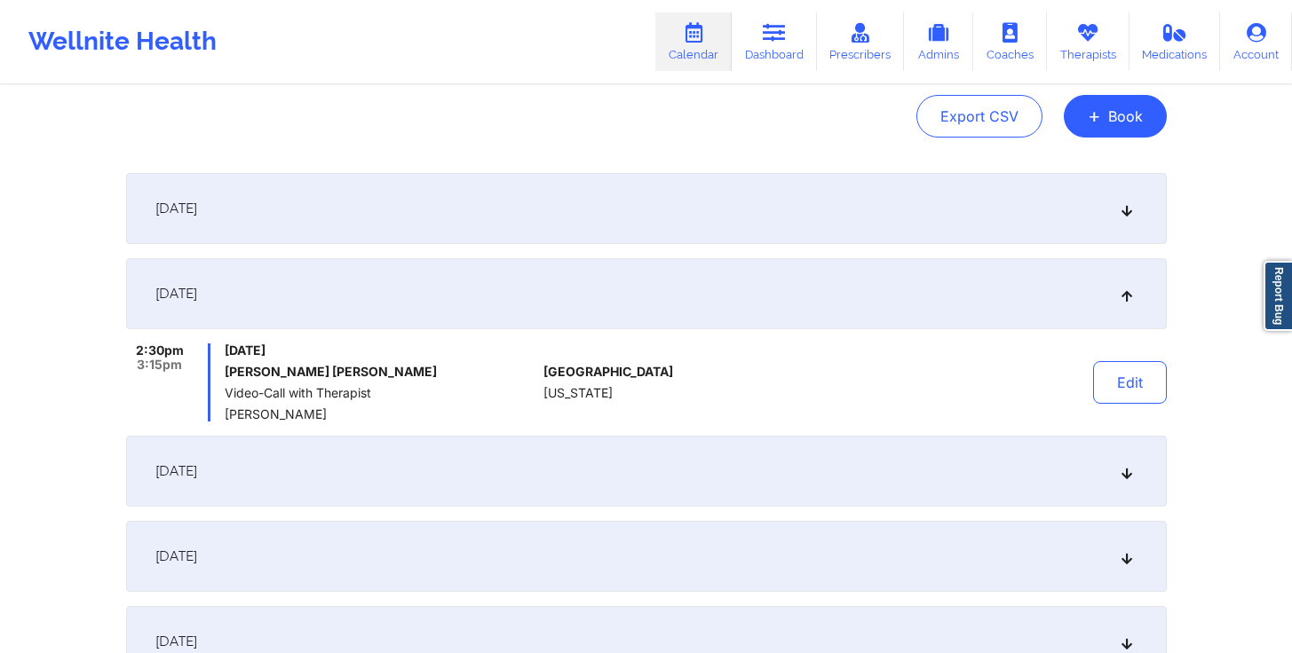
click at [514, 482] on div "September 23, 2025" at bounding box center [646, 471] width 1040 height 71
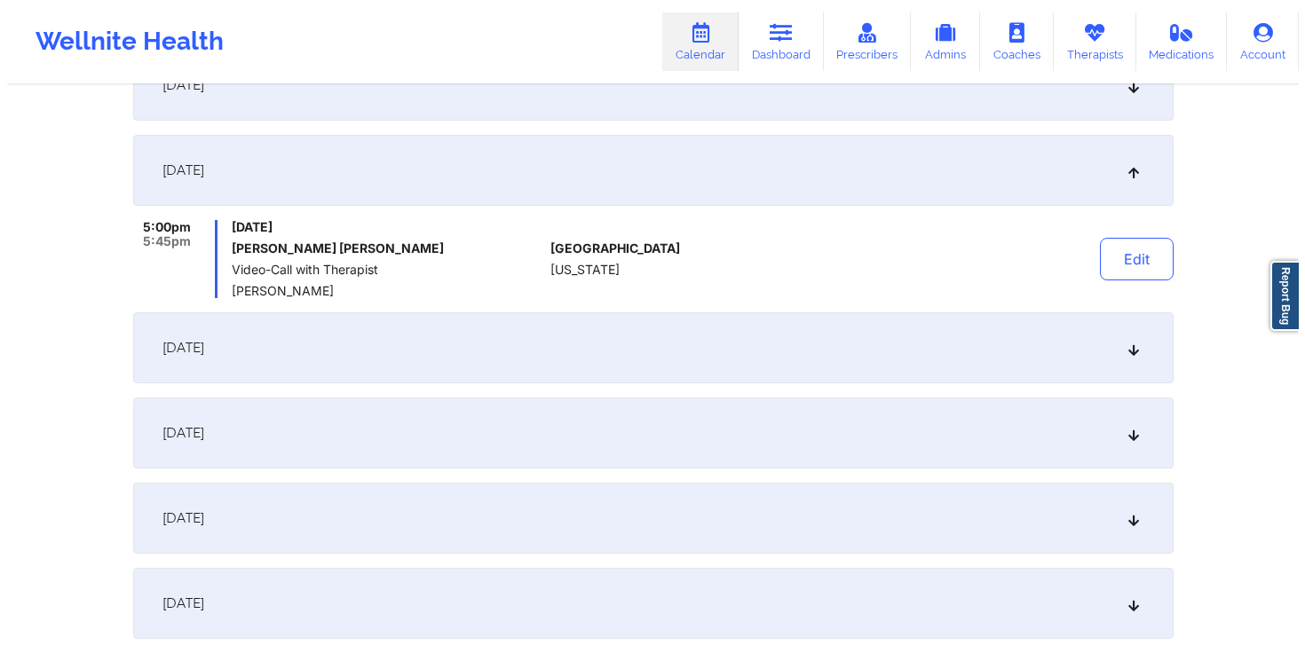
scroll to position [0, 0]
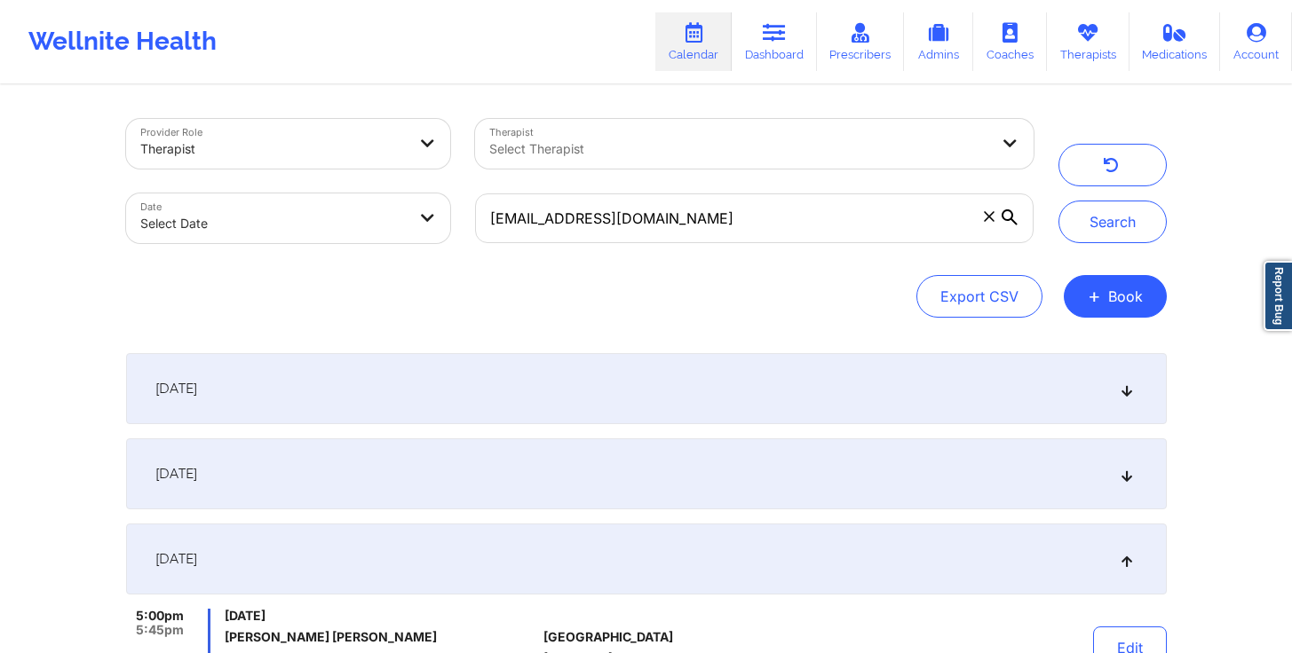
click at [673, 412] on div "[DATE]" at bounding box center [646, 388] width 1040 height 71
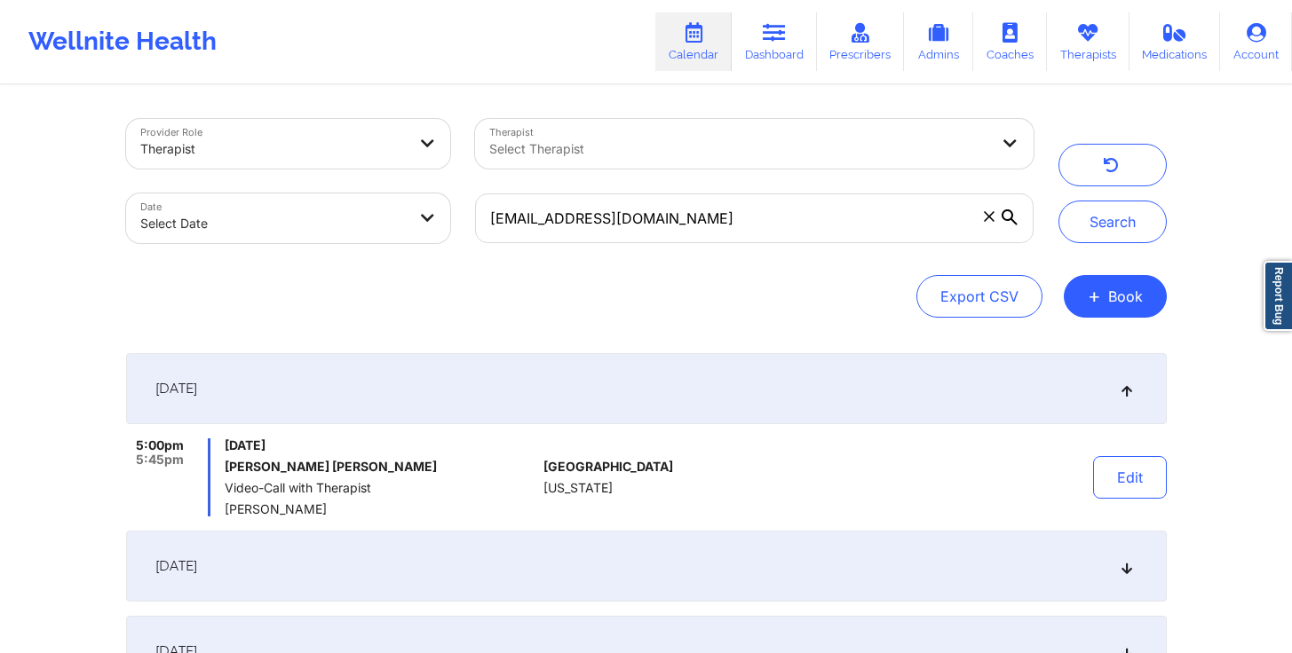
click at [560, 467] on span "[GEOGRAPHIC_DATA]" at bounding box center [608, 467] width 130 height 14
click at [1145, 475] on button "Edit" at bounding box center [1130, 477] width 74 height 43
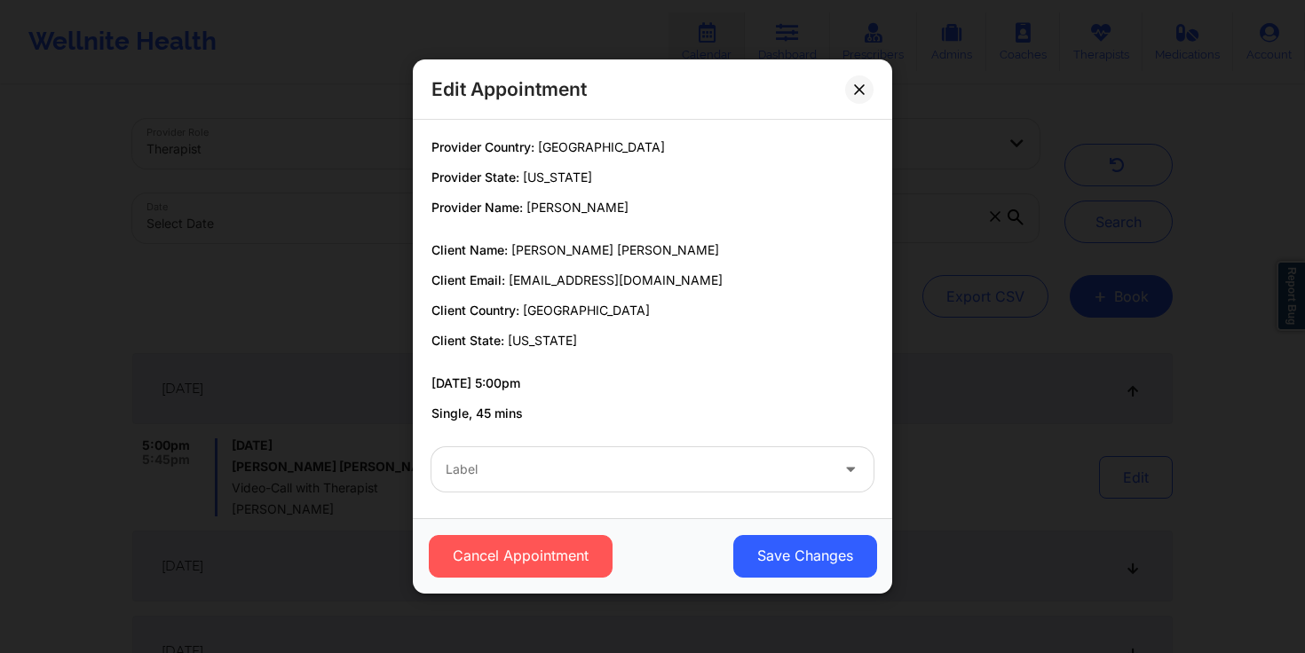
click at [865, 91] on button at bounding box center [859, 89] width 28 height 28
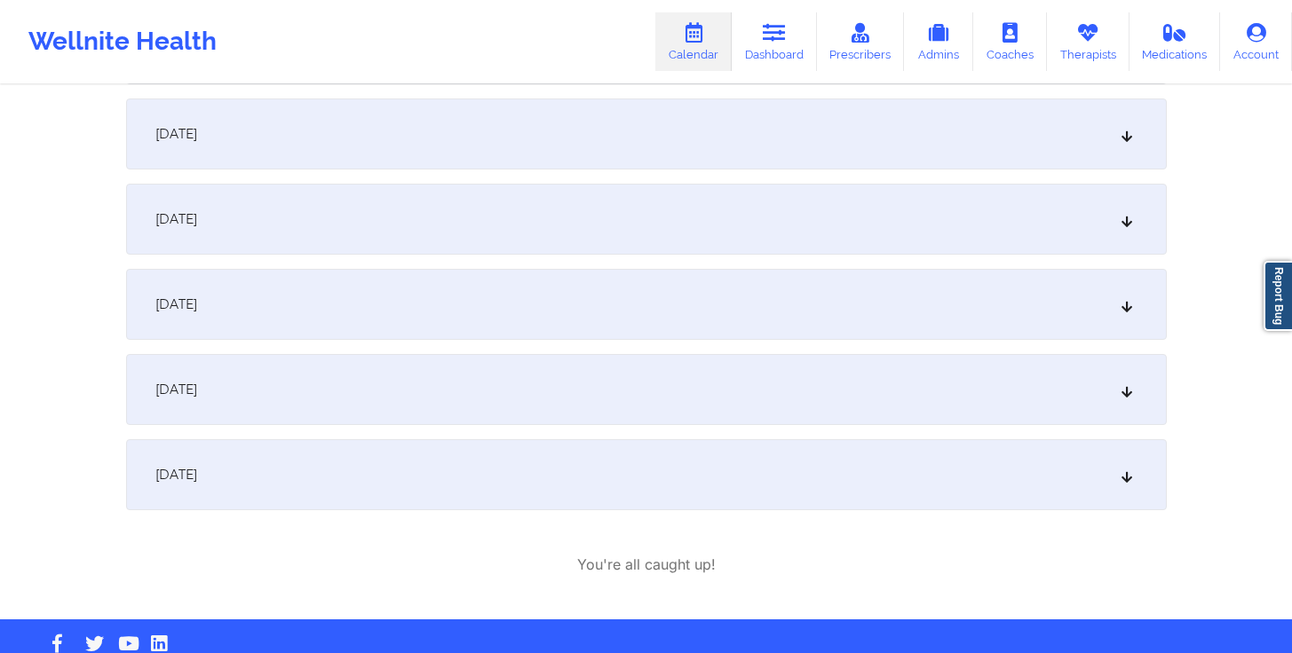
scroll to position [2004, 0]
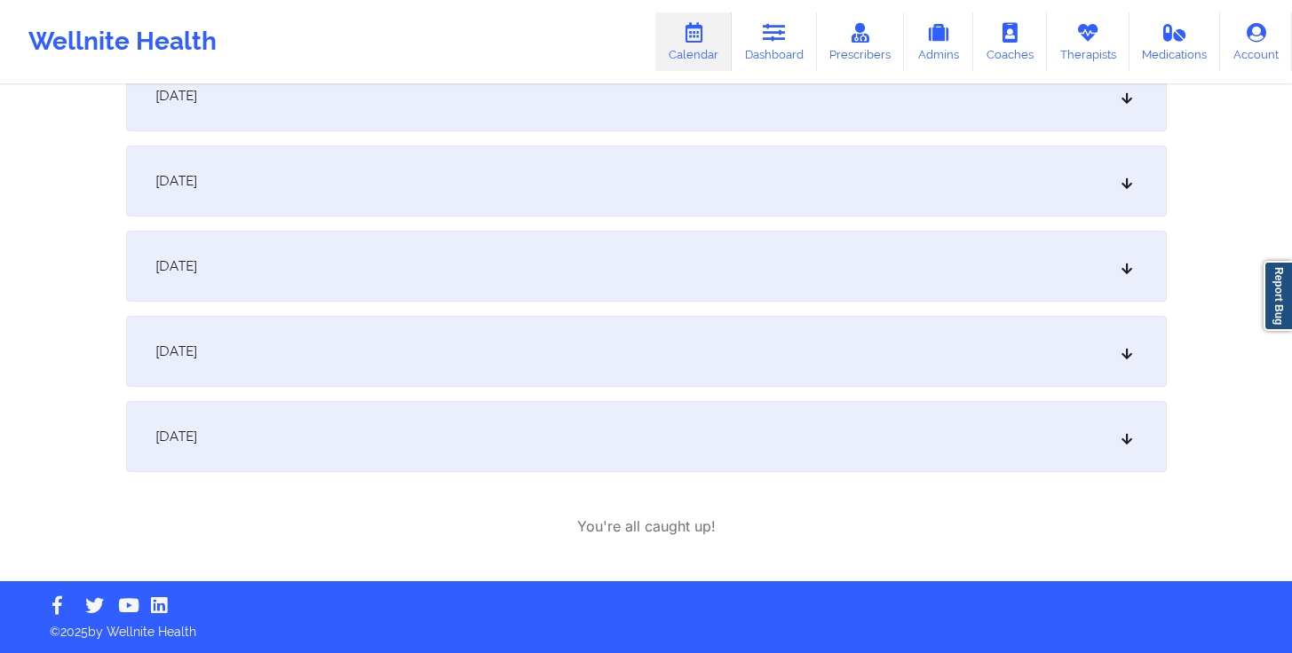
click at [661, 528] on p "You're all caught up!" at bounding box center [646, 527] width 138 height 20
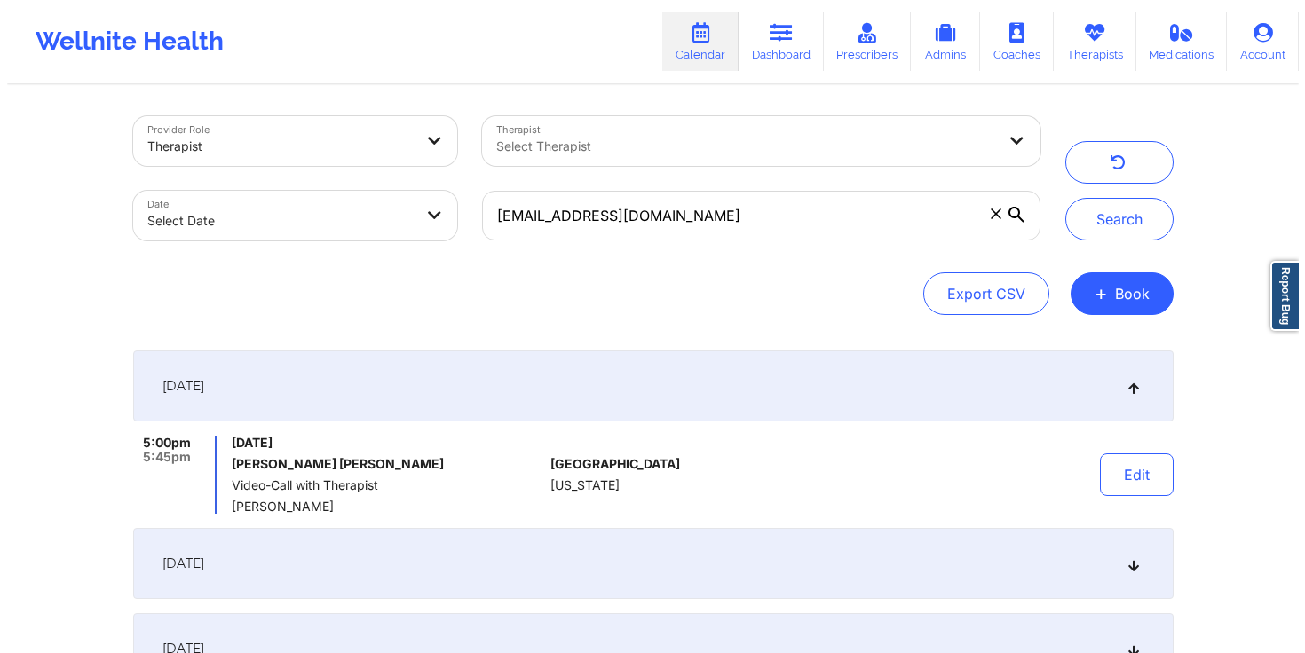
scroll to position [0, 0]
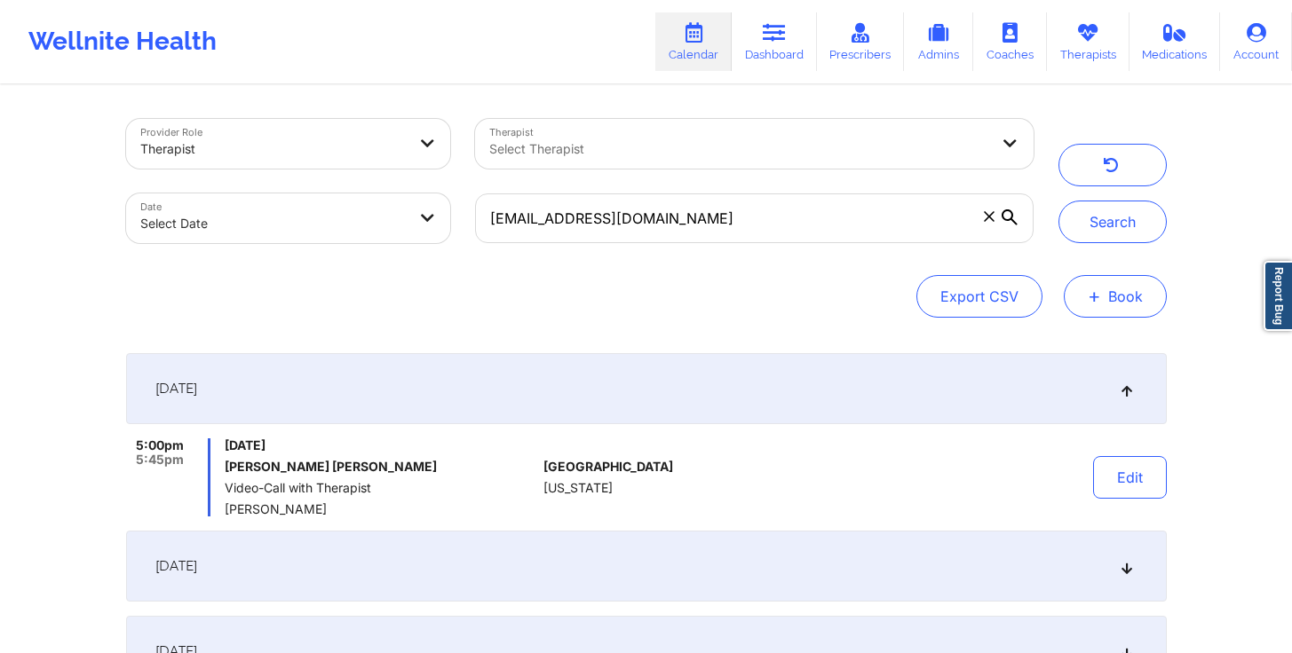
click at [1138, 302] on button "+ Book" at bounding box center [1115, 296] width 103 height 43
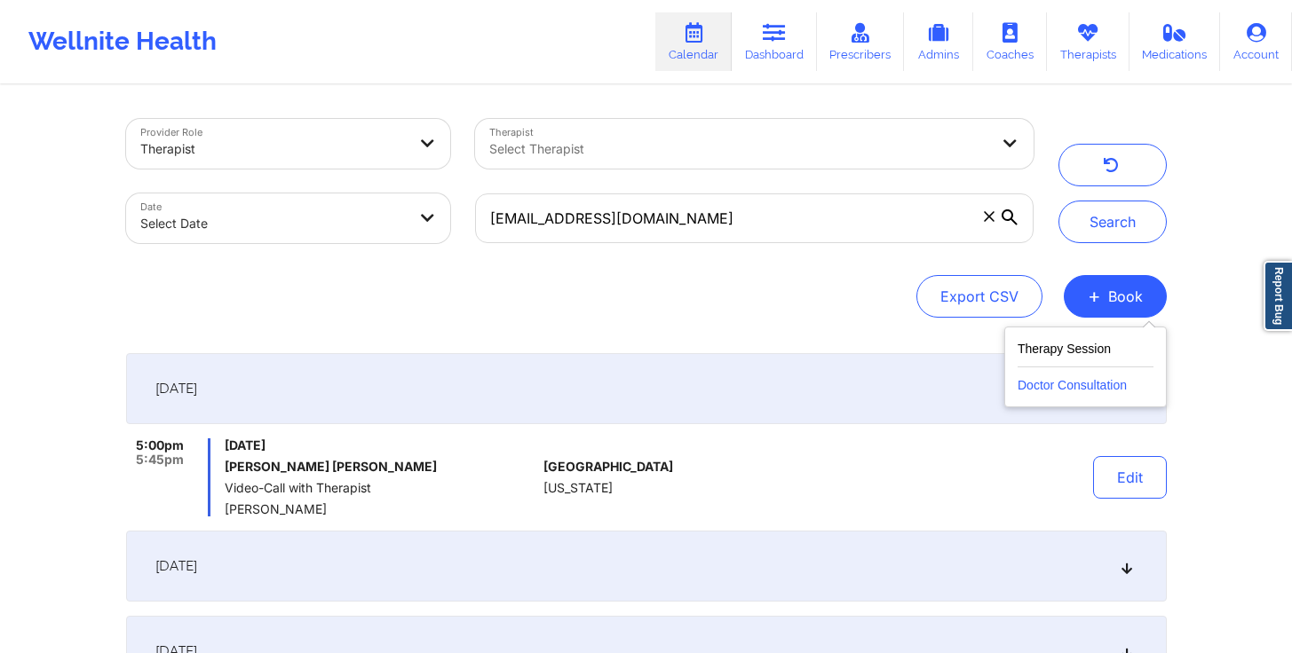
click at [1046, 376] on button "Doctor Consultation" at bounding box center [1085, 382] width 136 height 28
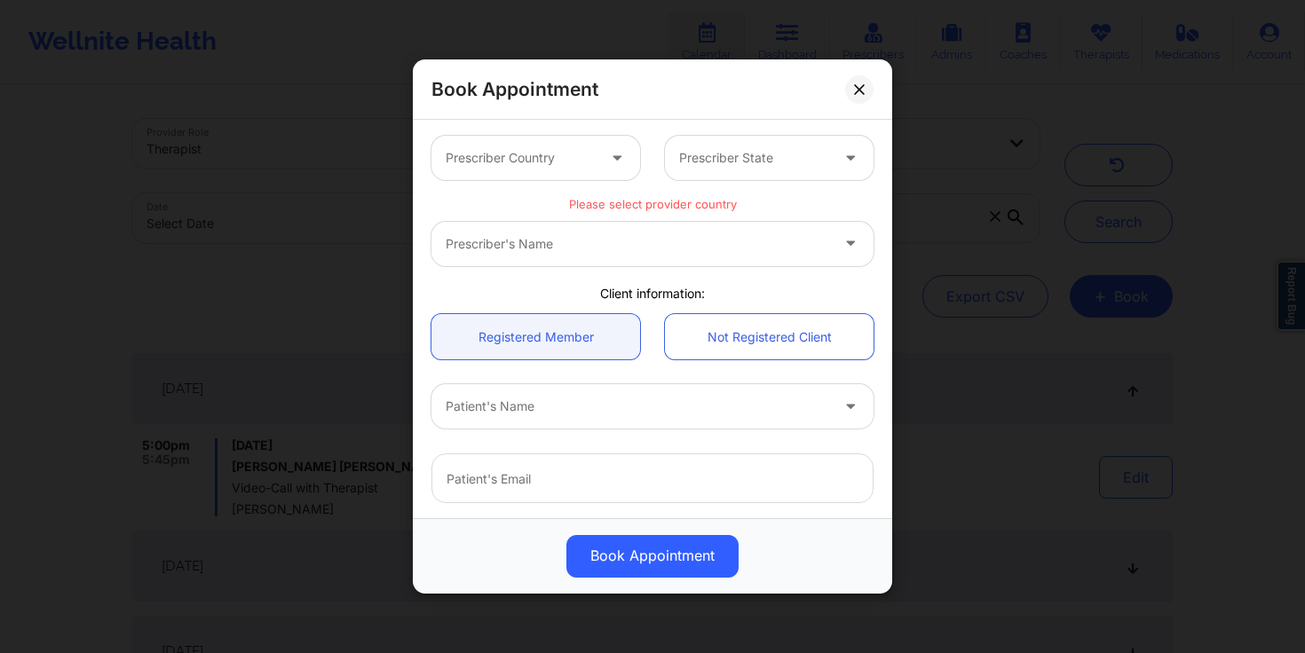
scroll to position [4, 0]
click at [583, 244] on div "Prescriber's Name" at bounding box center [652, 243] width 442 height 44
click at [765, 158] on div at bounding box center [754, 156] width 150 height 21
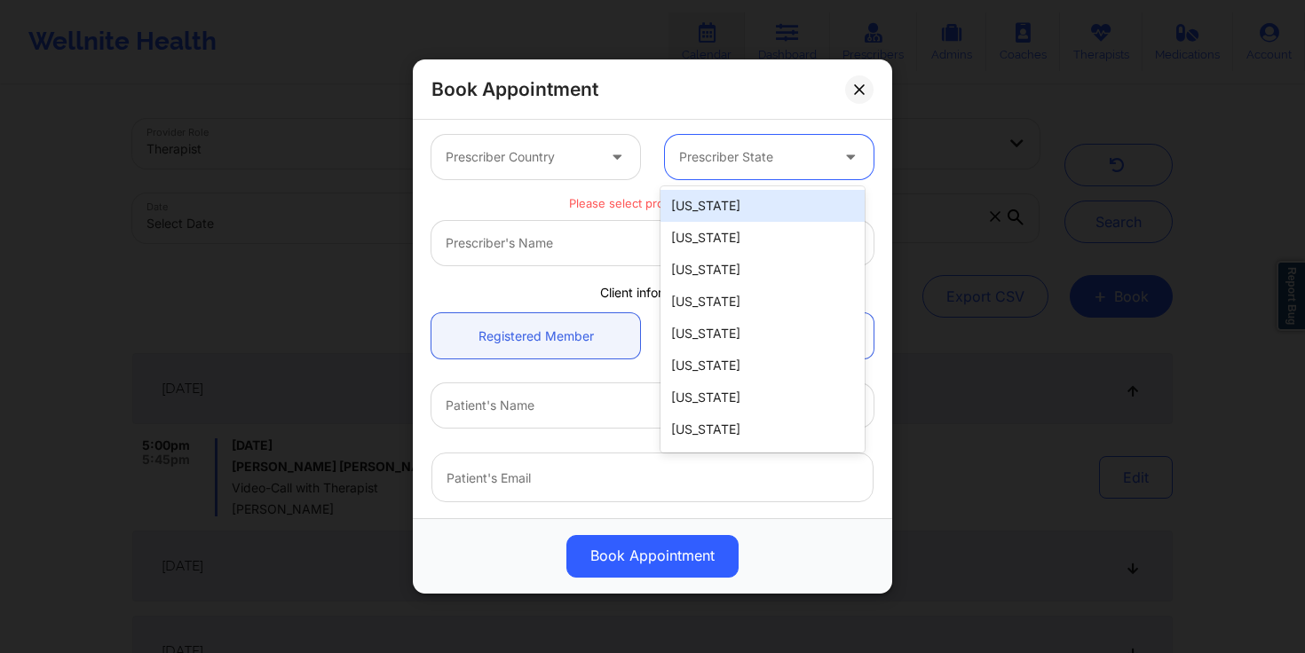
click at [535, 161] on div at bounding box center [521, 156] width 150 height 21
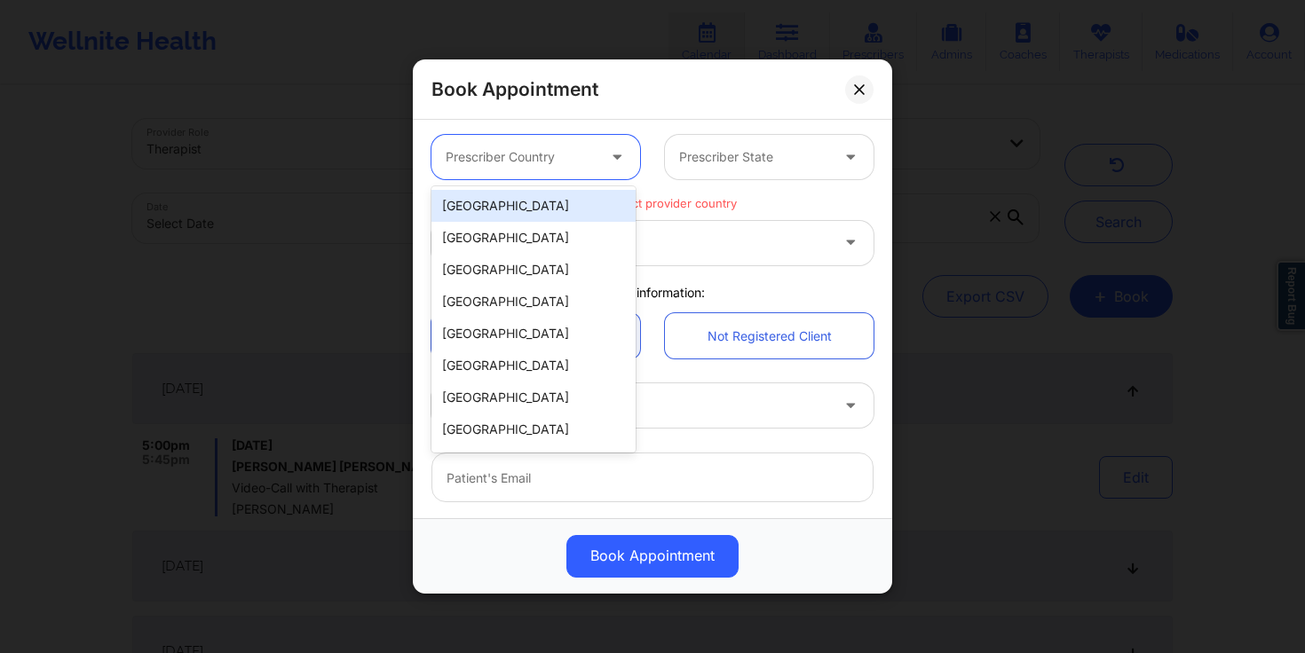
click at [543, 198] on div "[GEOGRAPHIC_DATA]" at bounding box center [533, 206] width 204 height 32
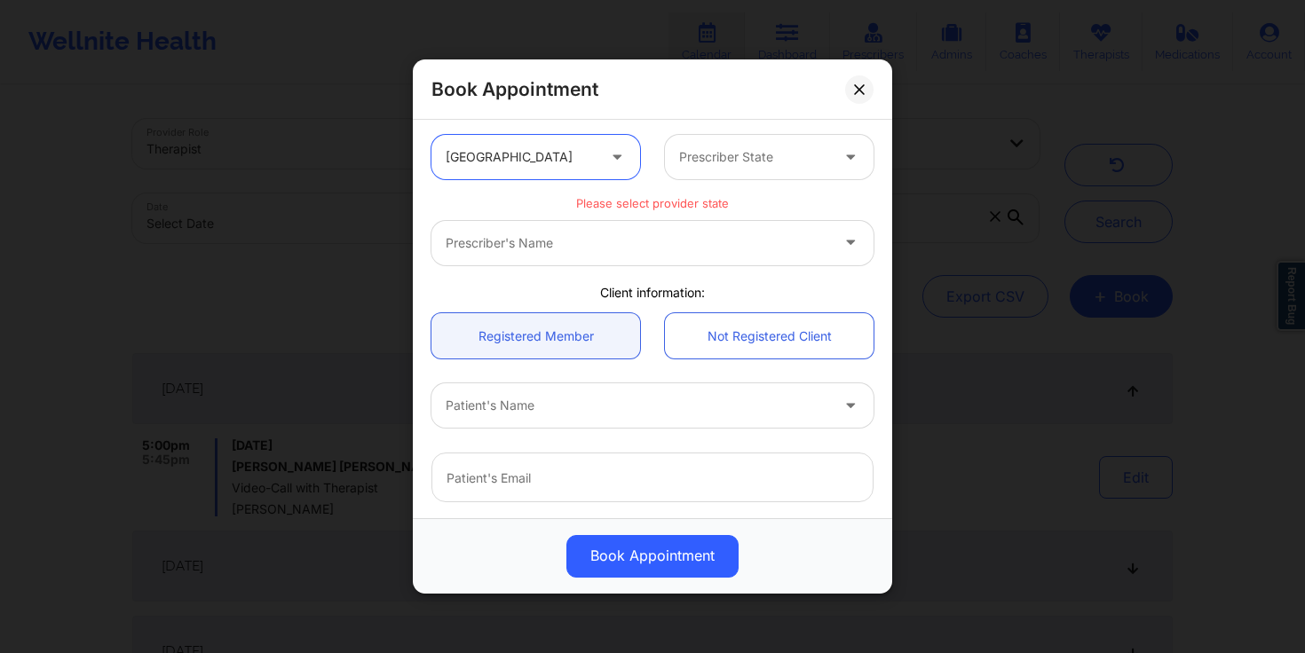
click at [729, 183] on div "option United States, selected. United States Prescriber State" at bounding box center [652, 157] width 467 height 69
click at [733, 171] on div "Prescriber State" at bounding box center [748, 157] width 166 height 44
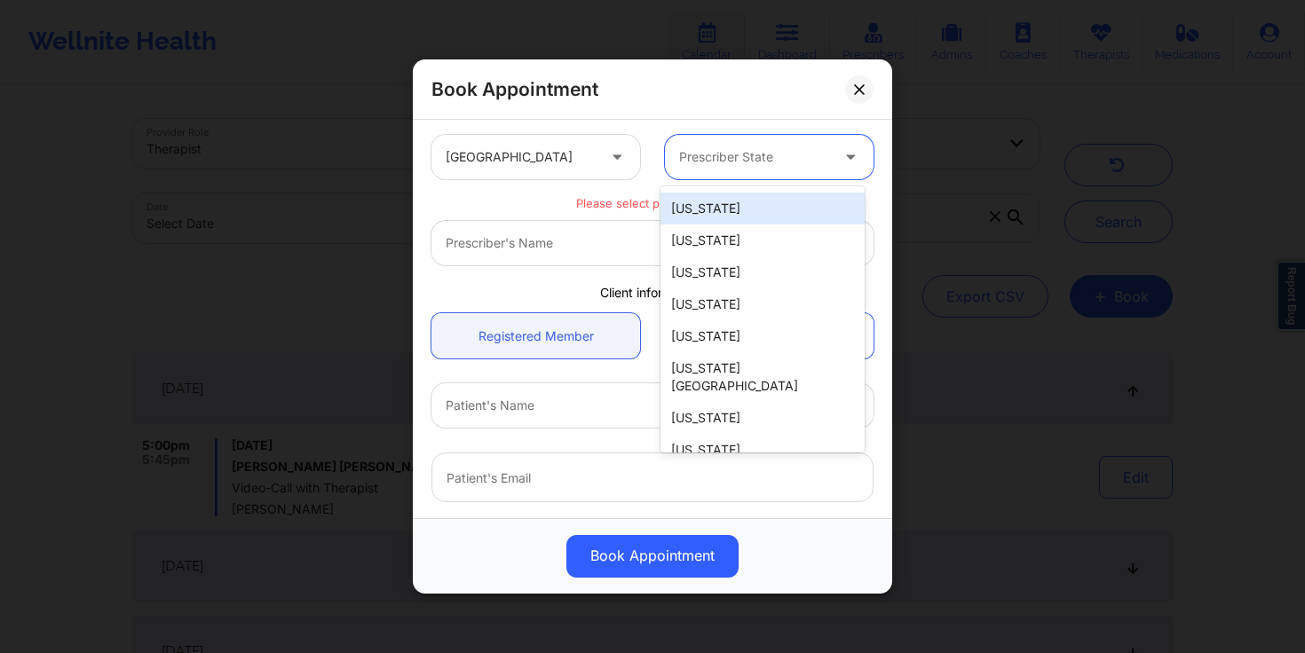
scroll to position [114, 0]
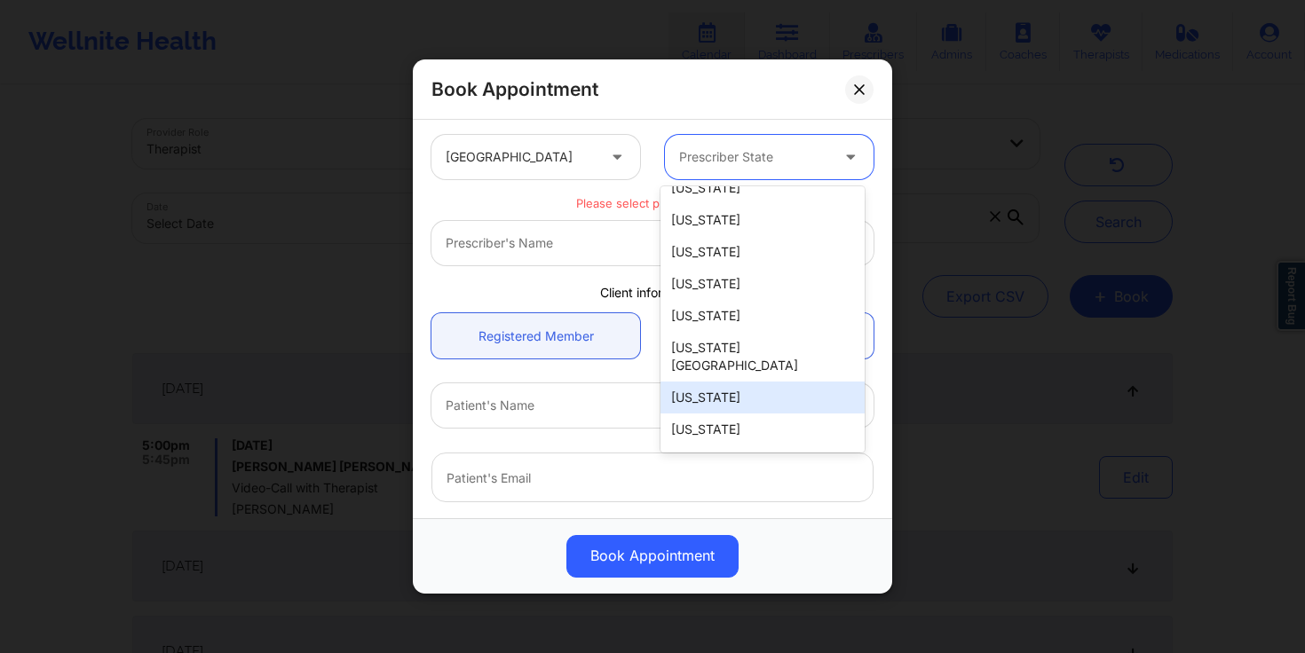
click at [705, 382] on div "[US_STATE]" at bounding box center [762, 398] width 204 height 32
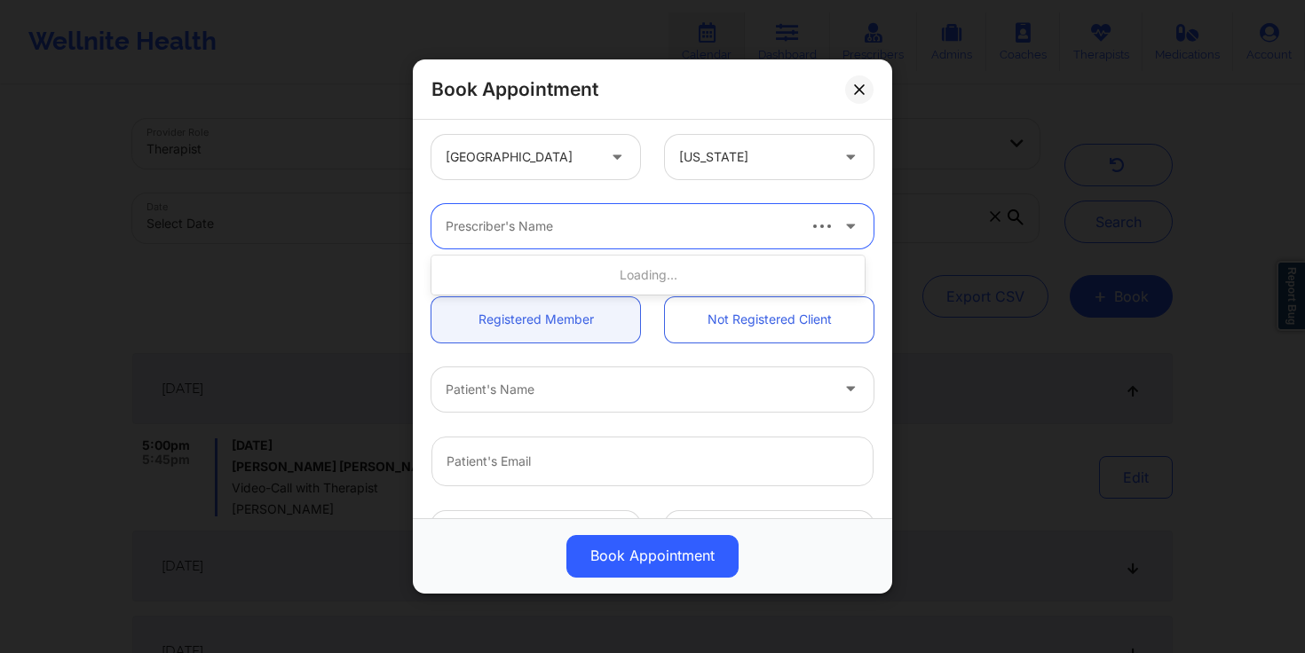
click at [534, 219] on div at bounding box center [620, 226] width 348 height 21
click at [716, 225] on div at bounding box center [620, 226] width 348 height 21
click at [634, 228] on div at bounding box center [620, 226] width 348 height 21
type input "a"
type input "Amy"
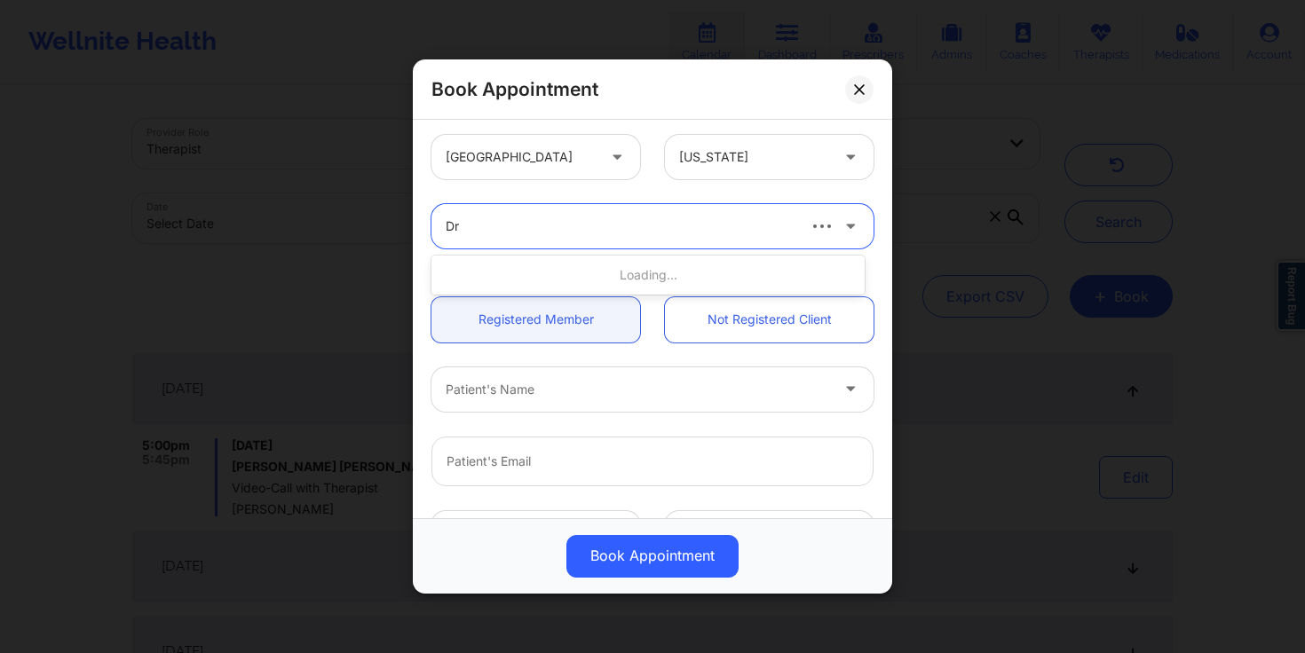
type input "D"
type input "Halanski"
